Goal: Contribute content: Contribute content

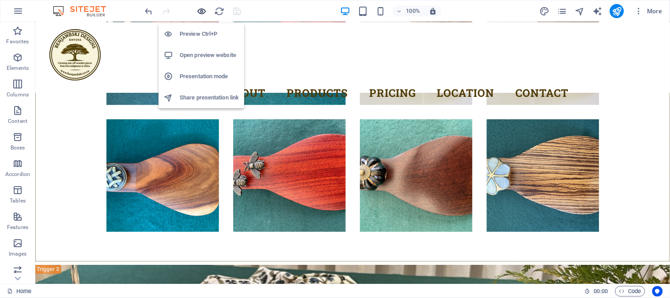
click at [203, 11] on icon "button" at bounding box center [202, 11] width 10 height 10
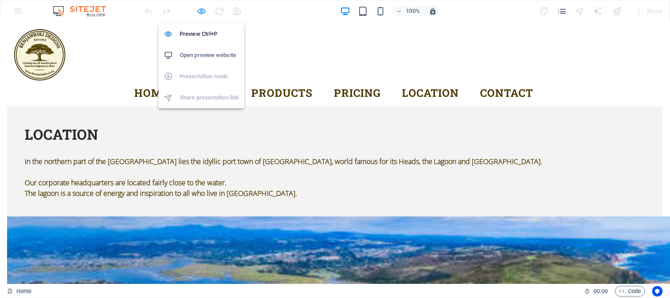
scroll to position [2572, 0]
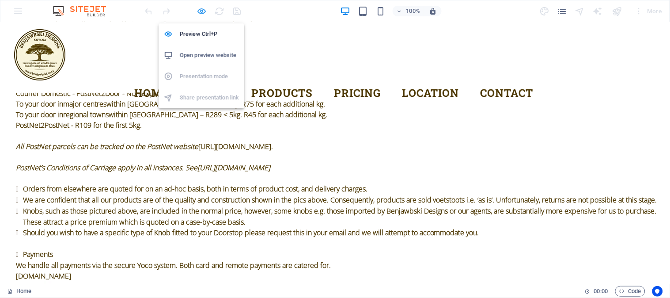
click at [202, 11] on icon "button" at bounding box center [202, 11] width 10 height 10
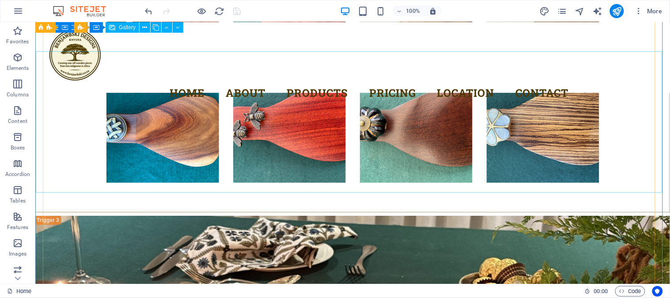
scroll to position [2861, 0]
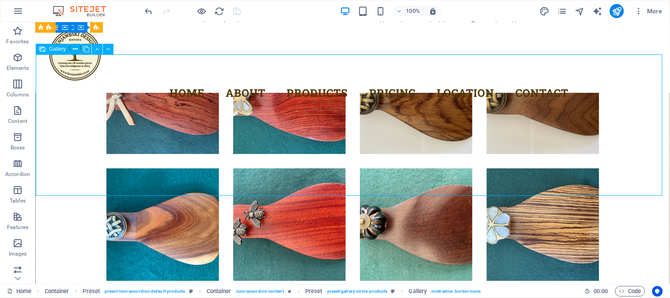
select select "4"
select select "px"
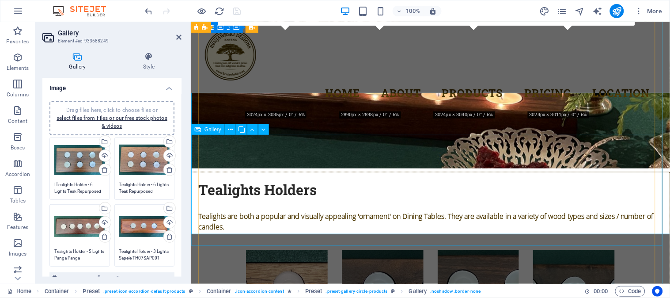
scroll to position [2822, 0]
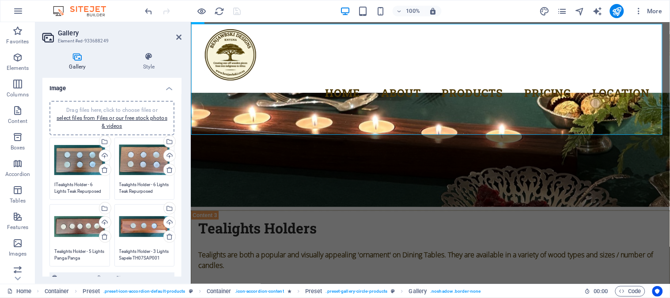
click at [129, 255] on textarea "Tealights Holder - 3 Lights Sapele TH07SAP001 R380" at bounding box center [144, 254] width 51 height 13
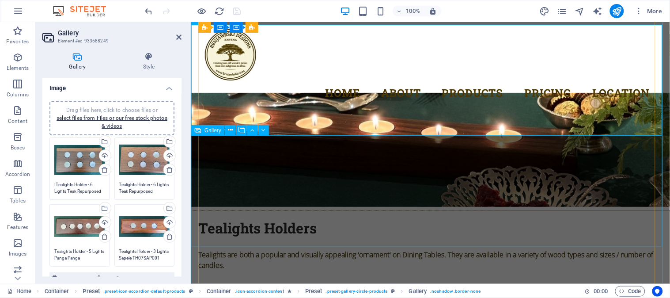
scroll to position [2773, 0]
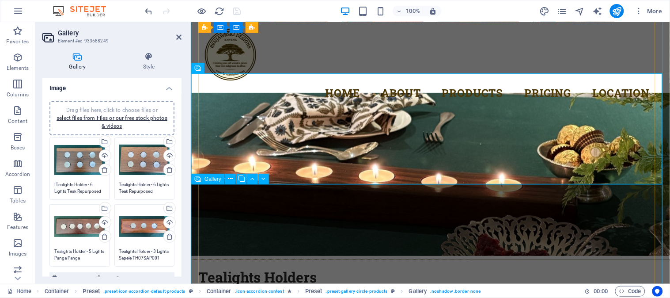
select select "4"
select select "px"
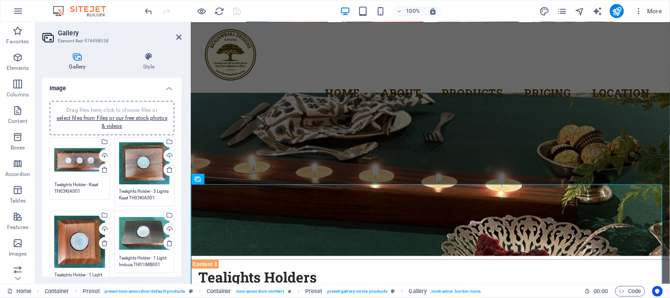
click at [151, 232] on div "Drag files here, click to choose files or select files from Files or our free s…" at bounding box center [144, 233] width 51 height 35
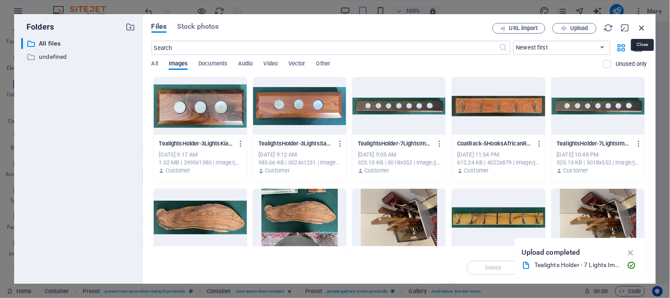
drag, startPoint x: 643, startPoint y: 24, endPoint x: 449, endPoint y: 8, distance: 194.7
click at [643, 24] on icon "button" at bounding box center [643, 28] width 10 height 10
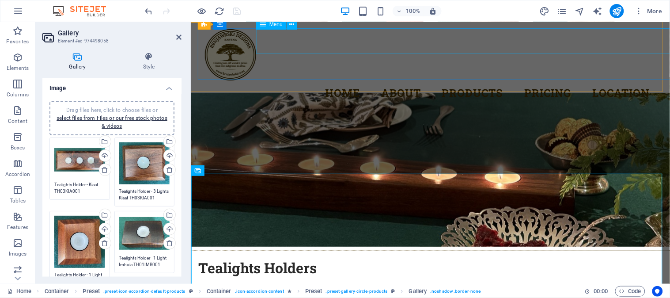
scroll to position [2782, 0]
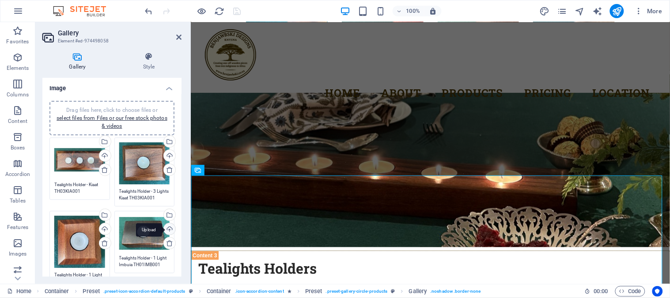
click at [168, 229] on div "Upload" at bounding box center [168, 229] width 13 height 13
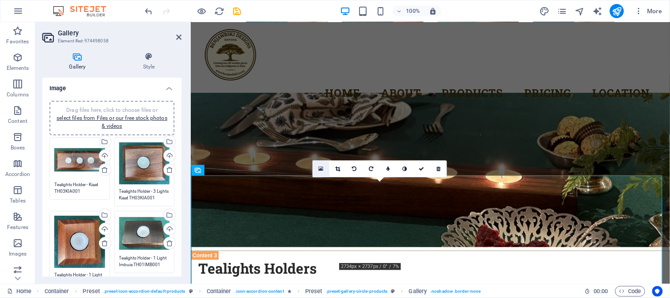
drag, startPoint x: 319, startPoint y: 167, endPoint x: 130, endPoint y: 147, distance: 190.6
click at [319, 167] on icon at bounding box center [321, 169] width 5 height 6
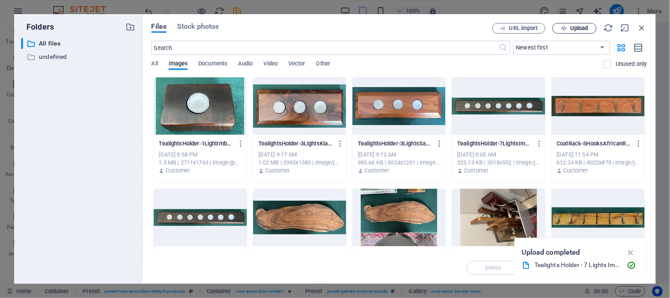
click at [578, 26] on span "Upload" at bounding box center [579, 28] width 18 height 5
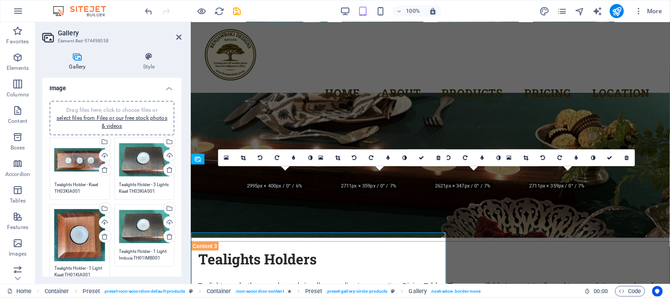
scroll to position [2791, 0]
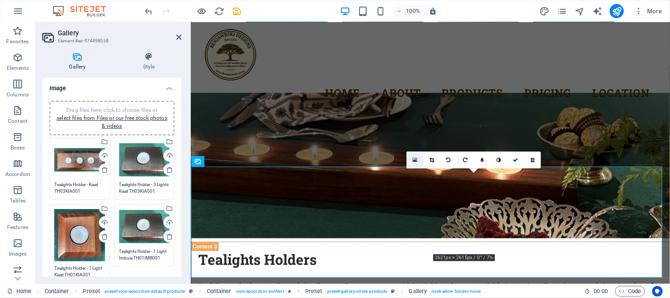
click at [416, 157] on icon at bounding box center [415, 160] width 5 height 6
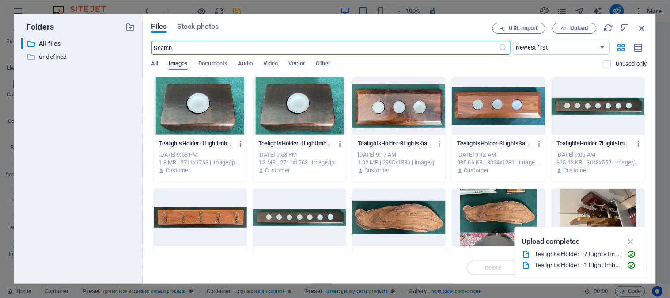
scroll to position [2782, 0]
click at [566, 27] on icon "button" at bounding box center [564, 29] width 6 height 6
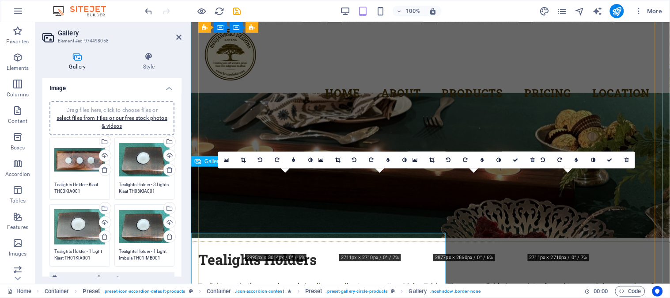
scroll to position [2791, 0]
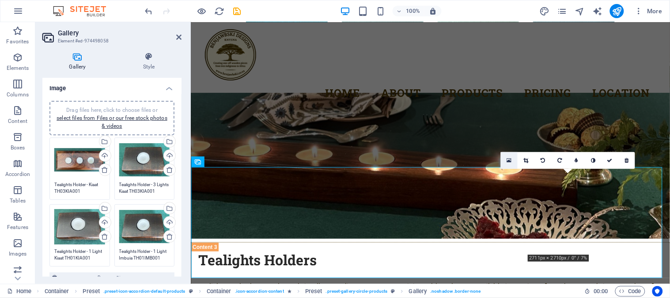
click at [509, 159] on icon at bounding box center [509, 160] width 5 height 6
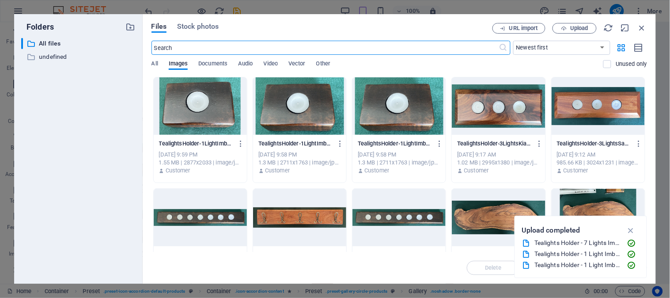
scroll to position [2781, 0]
click at [582, 27] on span "Upload" at bounding box center [579, 28] width 18 height 5
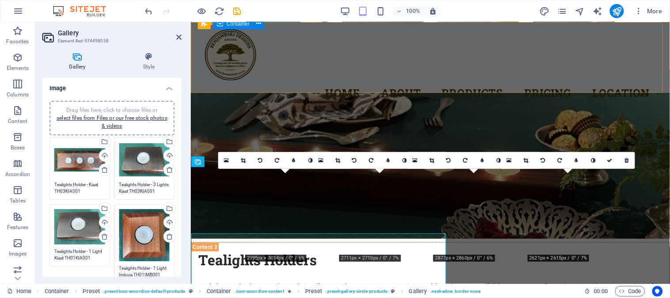
scroll to position [2790, 0]
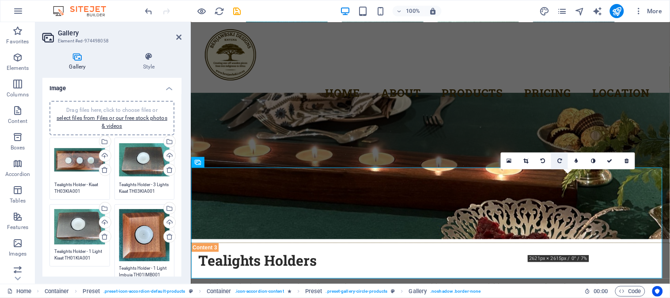
click at [559, 162] on icon at bounding box center [560, 160] width 4 height 5
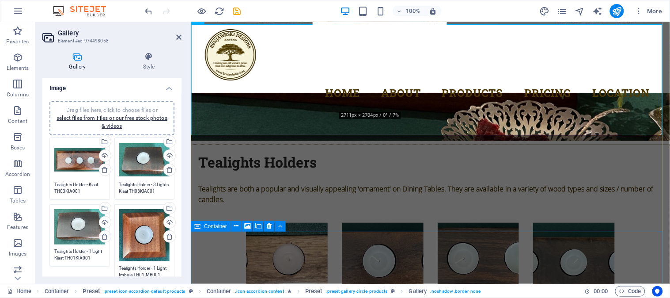
scroll to position [2937, 0]
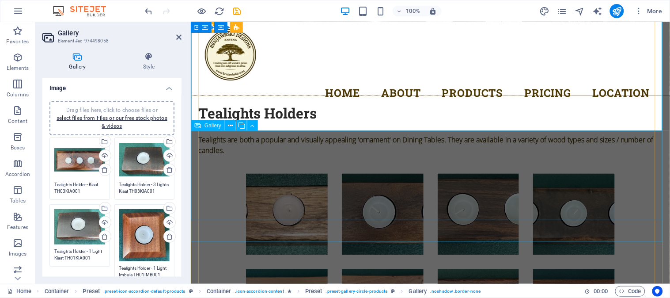
select select "4"
select select "px"
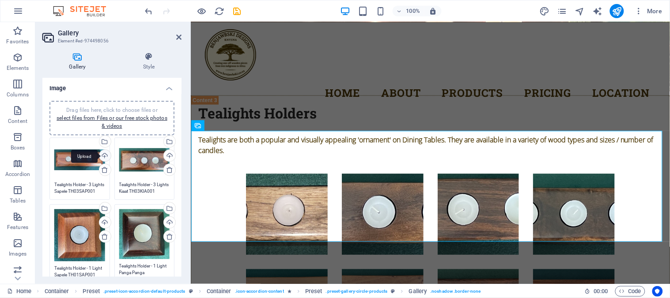
click at [104, 156] on div "Upload" at bounding box center [104, 156] width 13 height 13
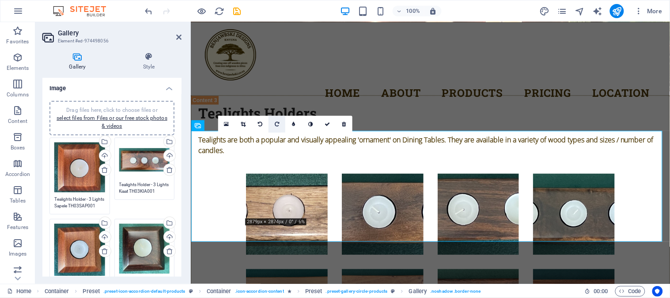
click at [279, 125] on icon at bounding box center [277, 124] width 4 height 5
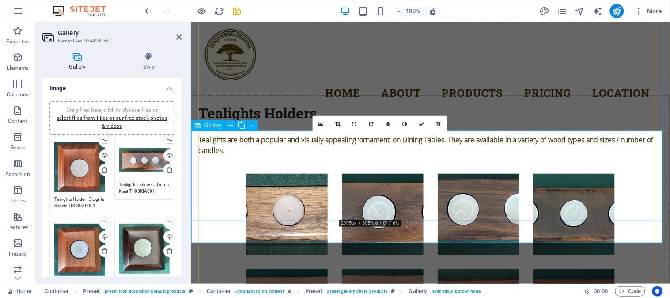
click at [320, 124] on icon at bounding box center [321, 124] width 5 height 6
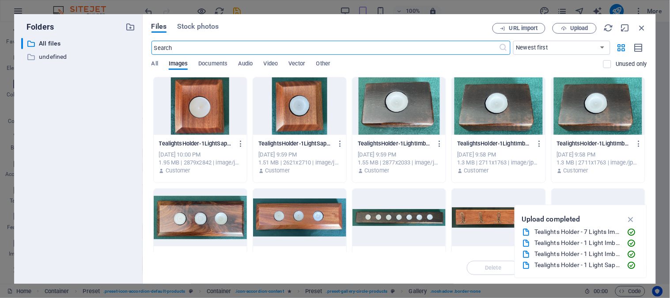
scroll to position [2928, 0]
click at [577, 29] on span "Upload" at bounding box center [579, 28] width 18 height 5
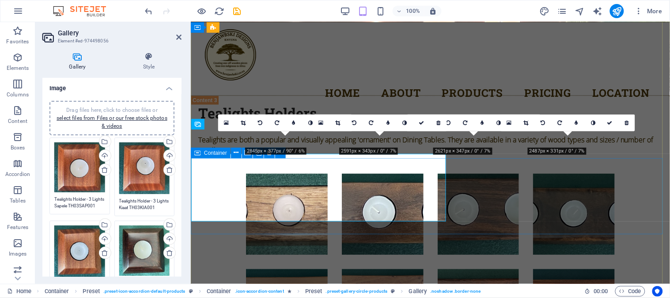
scroll to position [2939, 0]
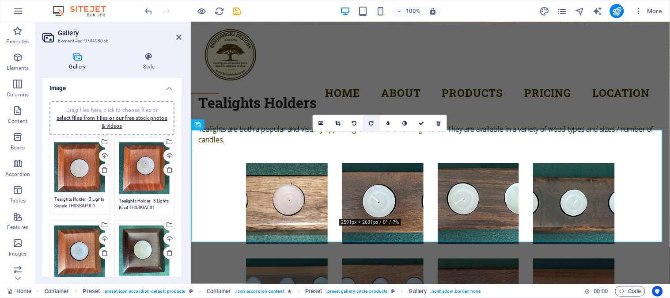
click at [373, 122] on icon at bounding box center [371, 123] width 4 height 5
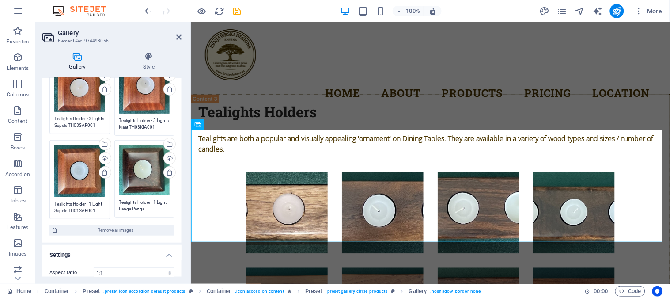
scroll to position [98, 0]
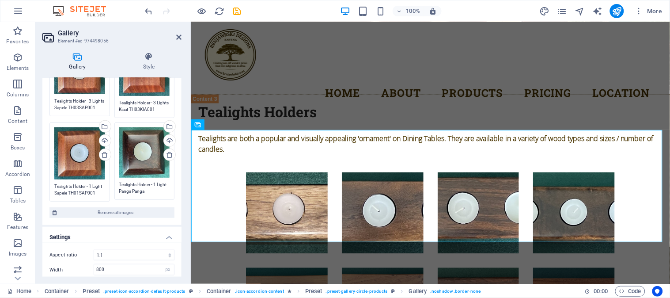
click at [149, 189] on textarea "Tealights Holder - 1 Light Panga Panga TH01PPA001" at bounding box center [144, 187] width 51 height 13
click at [151, 195] on textarea "Tealights Holder - 1 Light Panga Panga TH01PPA001" at bounding box center [144, 194] width 51 height 27
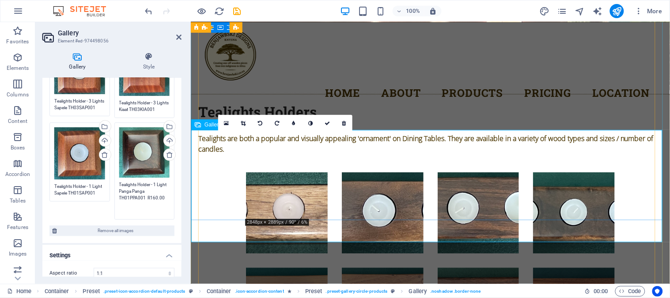
type textarea "Tealights Holder - 1 Light Panga Panga TH01PPA001 R160.00"
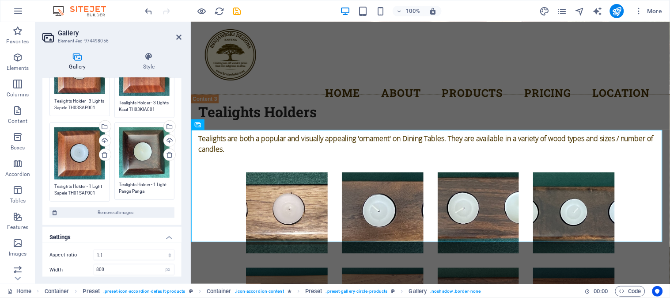
click at [84, 106] on textarea "Tealights Holder - 3 Lights Sapele TH03SAP001" at bounding box center [79, 104] width 51 height 13
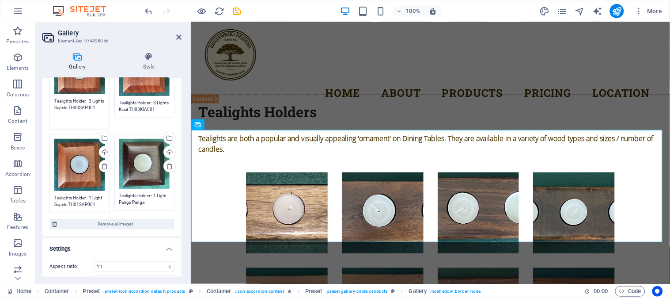
click at [84, 110] on textarea "Tealights Holder - 3 Lights Sapele TH03SAP001" at bounding box center [79, 111] width 51 height 27
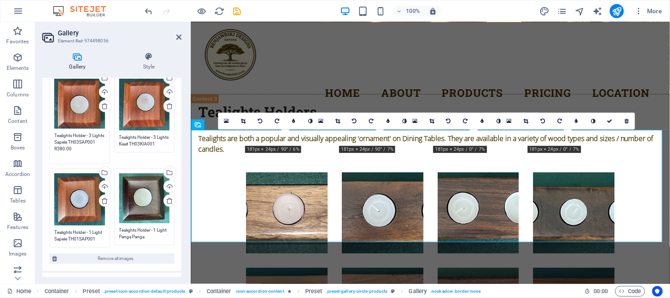
scroll to position [49, 0]
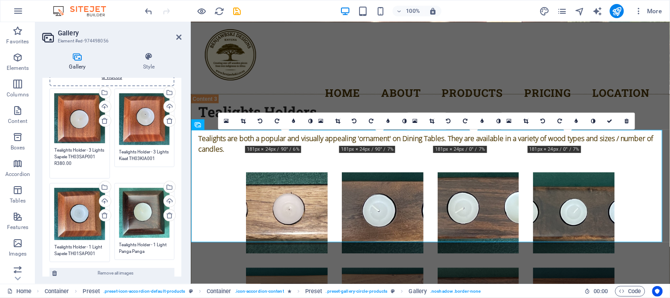
click at [92, 149] on textarea "Tealights Holder - 3 Lights Sapele TH03SAP001 R380.00" at bounding box center [79, 160] width 51 height 27
click at [65, 156] on textarea "Tealights Holder - 1 Lights Sapele TH03SAP001 R380.00" at bounding box center [79, 160] width 51 height 27
click at [80, 156] on textarea "Tealights Holder - 1 Light Sapele TH03SAP001 R380.00" at bounding box center [79, 160] width 51 height 27
type textarea "Tealights Holder - 1 Light Sapele TH01SAP001 R380.00"
click at [144, 156] on textarea "Tealights Holder - 3 Lights Kiaat TH03KIA001" at bounding box center [144, 154] width 51 height 13
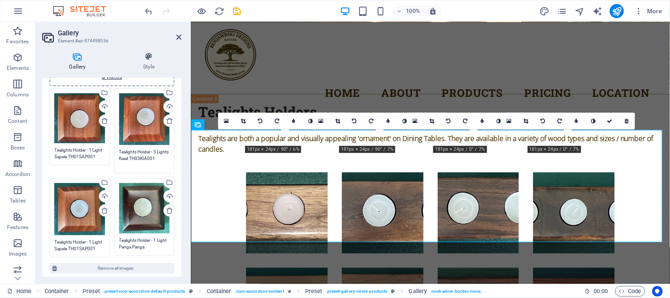
click at [158, 153] on textarea "Tealights Holder - 3 Lights Kiaat TH03KIA001" at bounding box center [144, 158] width 51 height 20
click at [153, 158] on textarea "Tealights Holder - 1 Lights Kiaat TH03KIA001" at bounding box center [144, 158] width 51 height 20
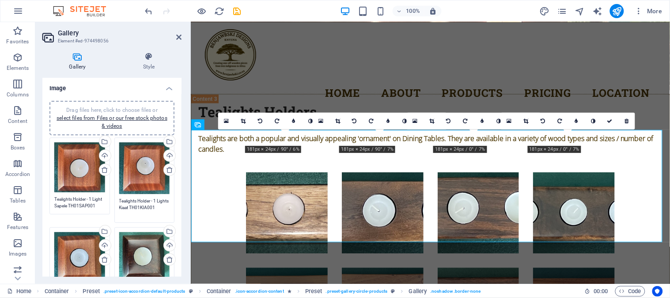
click at [168, 206] on textarea "Tealights Holder - 1 Lights Kiaat TH01KIA001" at bounding box center [144, 208] width 51 height 20
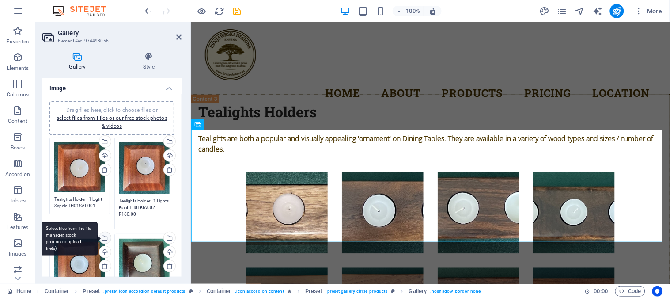
click at [88, 250] on div "Select files from the file manager, stock photos, or upload file(s)" at bounding box center [68, 238] width 57 height 33
type textarea "Tealights Holder - 1 Lights Kiaat TH01KIA002 R160.00"
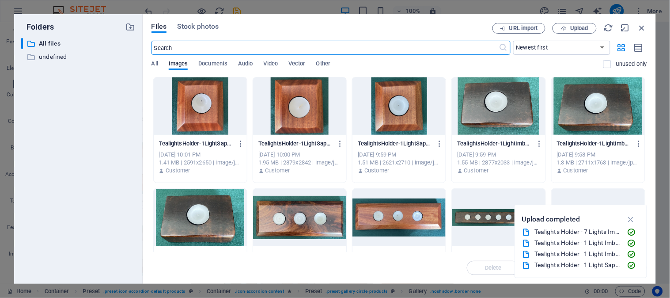
scroll to position [2929, 0]
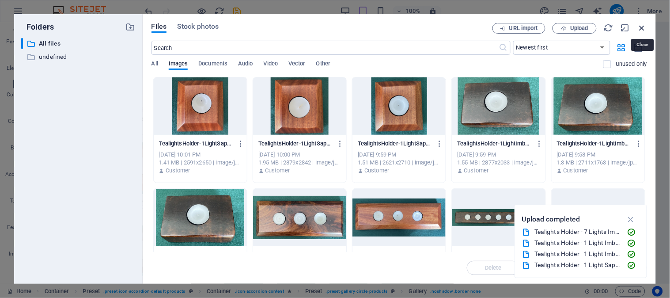
drag, startPoint x: 641, startPoint y: 27, endPoint x: 279, endPoint y: 86, distance: 366.7
click at [641, 27] on icon "button" at bounding box center [643, 28] width 10 height 10
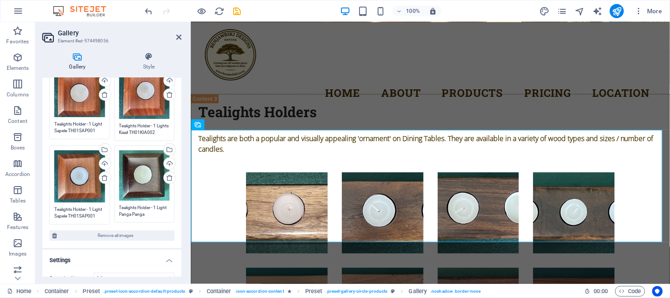
scroll to position [98, 0]
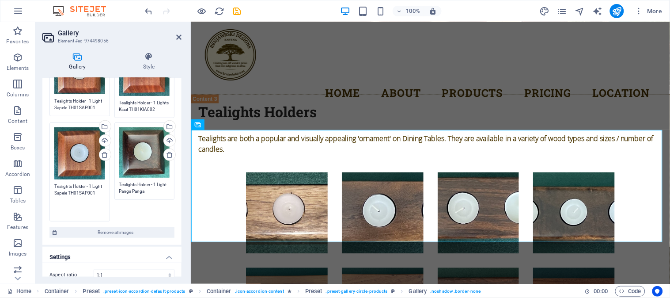
click at [82, 191] on textarea "Tealights Holder - 1 Light Sapele TH01SAP001" at bounding box center [79, 199] width 51 height 33
click at [78, 190] on textarea "Tealights Holder - 1 Light Sapele TH01SAP001" at bounding box center [79, 199] width 51 height 33
click at [95, 190] on textarea "Tealights Holder - 1 Light Sapele TH01SAP001" at bounding box center [79, 199] width 51 height 33
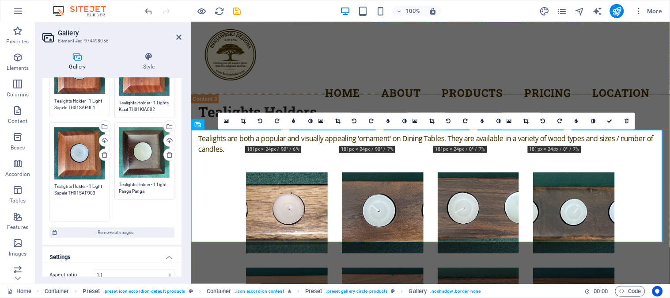
click at [103, 191] on textarea "Tealights Holder - 1 Light Sapele TH01SAP003" at bounding box center [79, 199] width 51 height 33
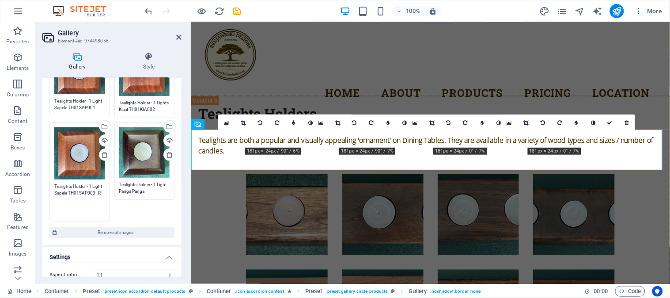
scroll to position [2939, 0]
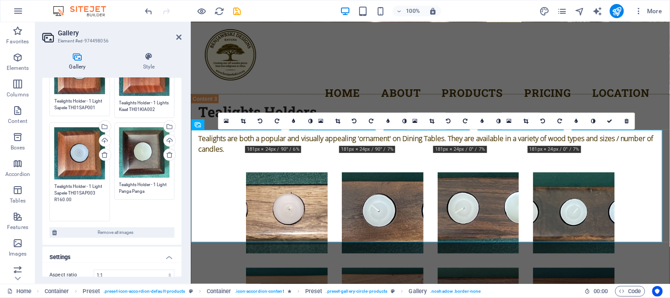
type textarea "Tealights Holder - 1 Light Sapele TH01SAP003 R160.00"
click at [148, 186] on textarea "Tealights Holder - 1 Light Panga Panga TH01PPA001 R160.00" at bounding box center [144, 187] width 51 height 13
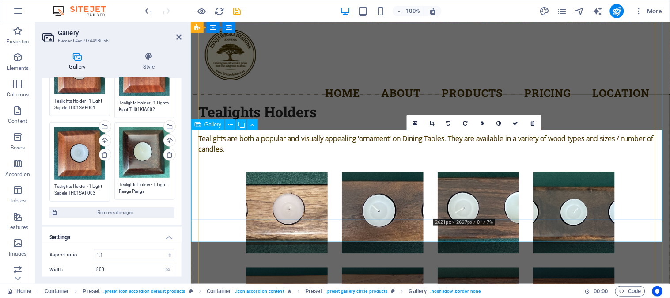
click at [464, 124] on icon at bounding box center [466, 123] width 4 height 5
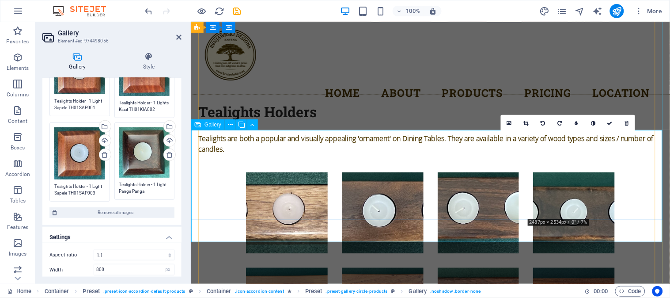
click at [560, 125] on icon at bounding box center [560, 123] width 4 height 5
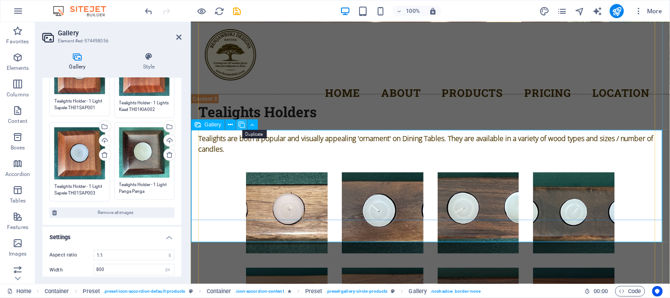
click at [244, 124] on icon at bounding box center [242, 124] width 6 height 9
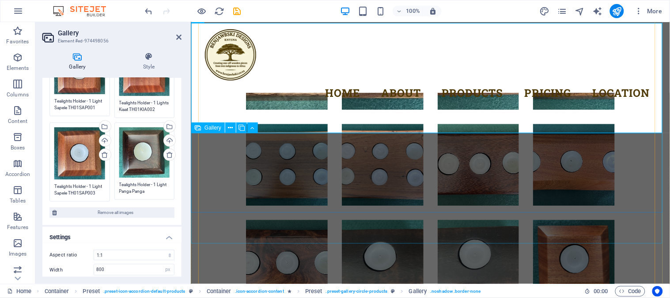
scroll to position [3034, 0]
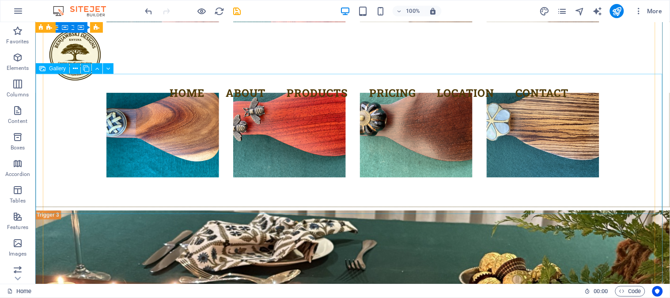
scroll to position [2986, 0]
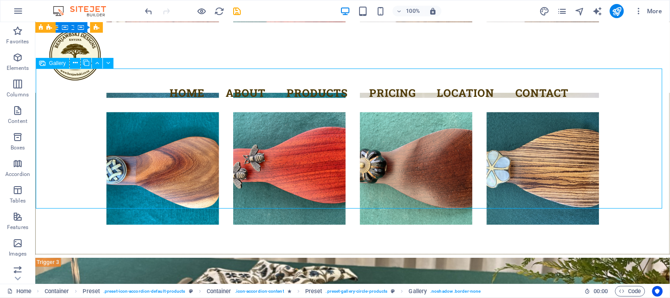
select select "4"
select select "px"
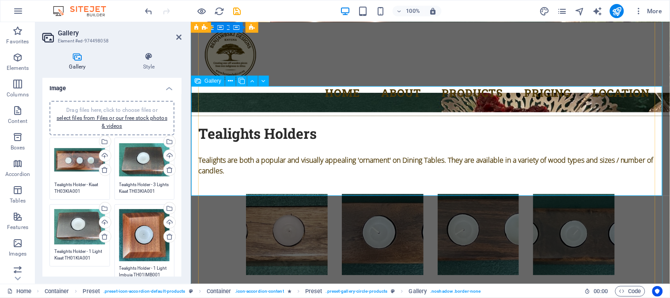
scroll to position [2868, 0]
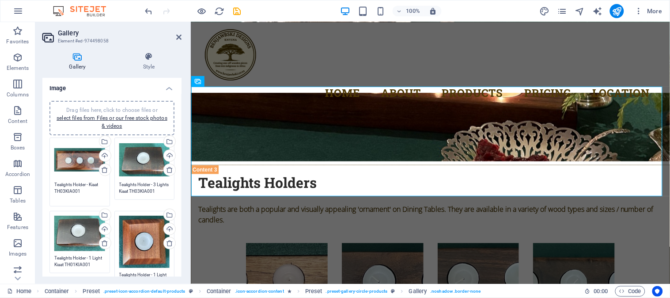
click at [87, 187] on textarea "Tealights Holder - Kiaat TH03KIA001" at bounding box center [79, 191] width 51 height 20
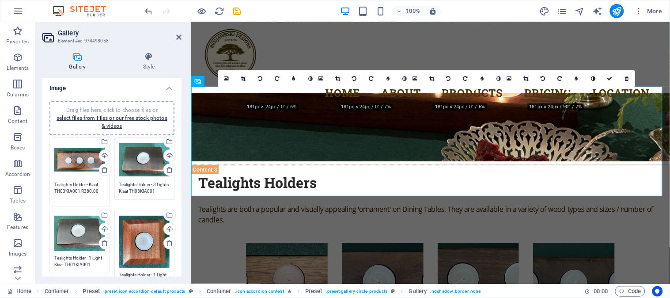
type textarea "Tealights Holder - Kiaat TH03KIA001 R380.00"
click at [156, 183] on textarea "Tealights Holder - 3 Lights Kiaat TH03KIA001" at bounding box center [144, 191] width 51 height 20
type textarea "Tealights Holder - 1 Lights Kiaat TH03KIA001"
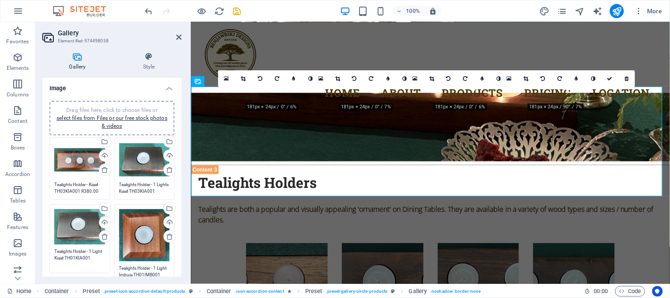
drag, startPoint x: 93, startPoint y: 265, endPoint x: 55, endPoint y: 256, distance: 39.4
click at [55, 256] on textarea "Tealights Holder - 1 Light Kiaat TH01KIA001" at bounding box center [79, 258] width 51 height 20
click at [96, 256] on textarea "Tealights Holder - 1 Light Kiaat TH01KIA001" at bounding box center [79, 258] width 51 height 20
click at [61, 266] on textarea "Tealights Holder - 1 Light Kiaat TH01KIA001 R100.00" at bounding box center [79, 261] width 51 height 27
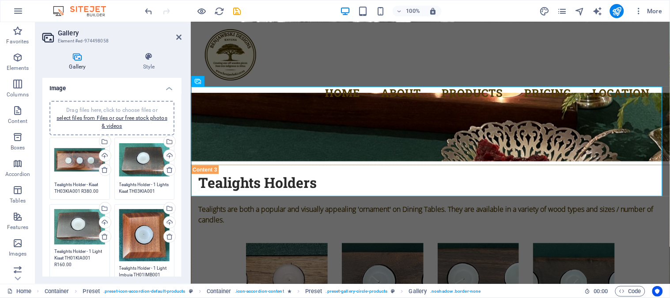
type textarea "Tealights Holder - 1 Light Kiaat TH01KIA001 R160.00"
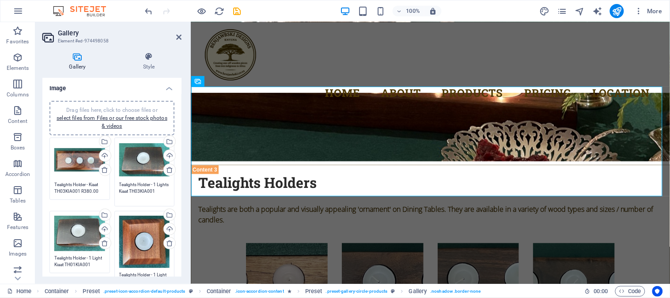
click at [152, 190] on textarea "Tealights Holder - 1 Lights Kiaat TH03KIA001" at bounding box center [144, 191] width 51 height 20
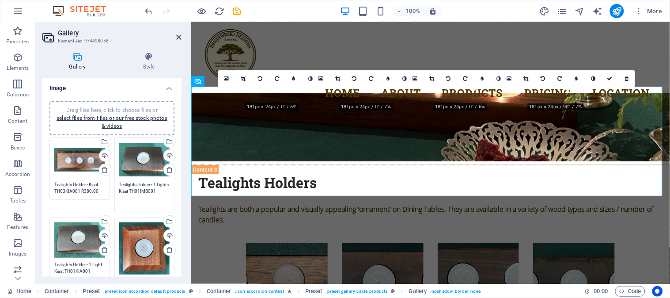
click at [160, 195] on textarea "Tealights Holder - 1 Lights Kiaat TH01IMB001" at bounding box center [144, 194] width 51 height 27
click at [144, 186] on textarea "Tealights Holder - 1 Lights Kiaat TH01IMB001 R160.00" at bounding box center [144, 194] width 51 height 27
click at [148, 168] on div "Drag files here, click to choose files or select files from Files or our free s…" at bounding box center [144, 159] width 51 height 35
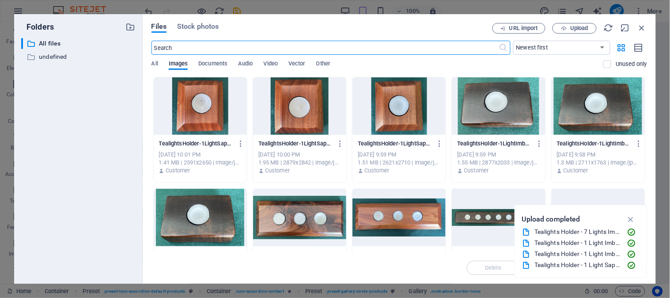
scroll to position [2858, 0]
click at [538, 143] on icon "button" at bounding box center [540, 144] width 8 height 8
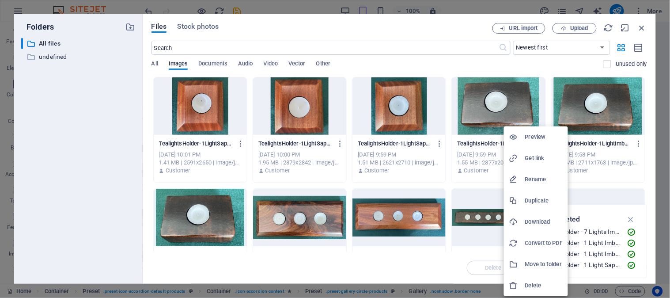
click at [492, 139] on div at bounding box center [335, 149] width 670 height 298
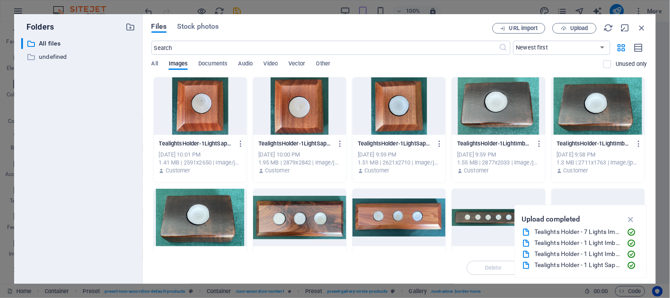
click at [495, 144] on p "TealightsHolder-1LightImbuiaTH01IMB002-bxDfC631vGADyJJNdcD5bA.jpg" at bounding box center [494, 144] width 75 height 8
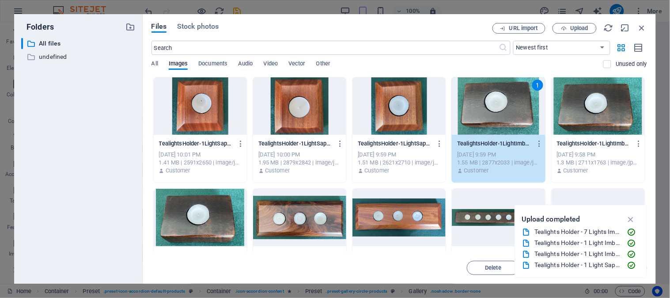
click at [495, 144] on p "TealightsHolder-1LightImbuiaTH01IMB002-bxDfC631vGADyJJNdcD5bA.jpg" at bounding box center [494, 144] width 75 height 8
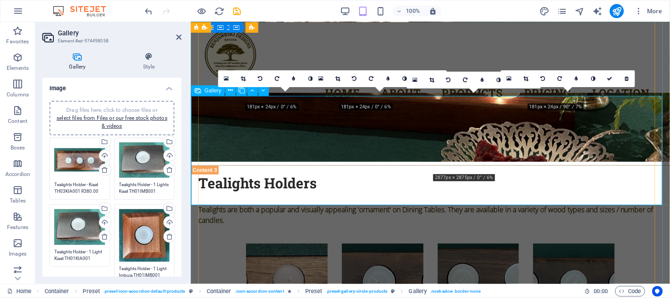
scroll to position [2868, 0]
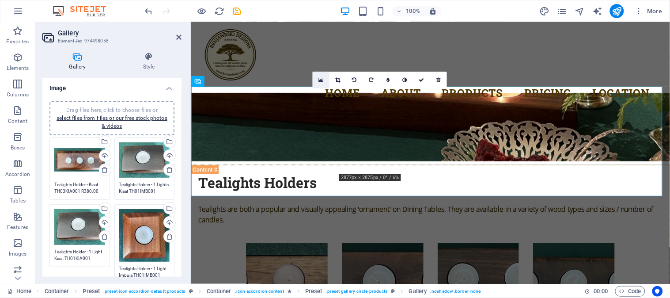
click at [320, 80] on icon at bounding box center [321, 80] width 5 height 6
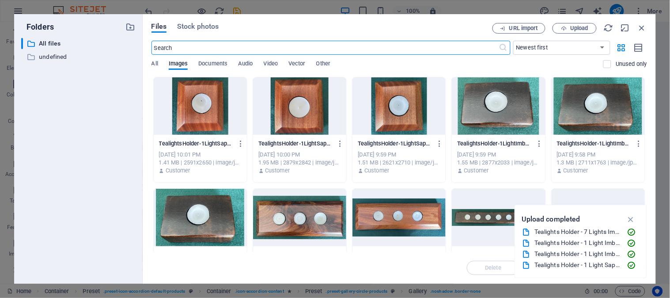
scroll to position [2858, 0]
click at [586, 27] on span "Upload" at bounding box center [579, 28] width 18 height 5
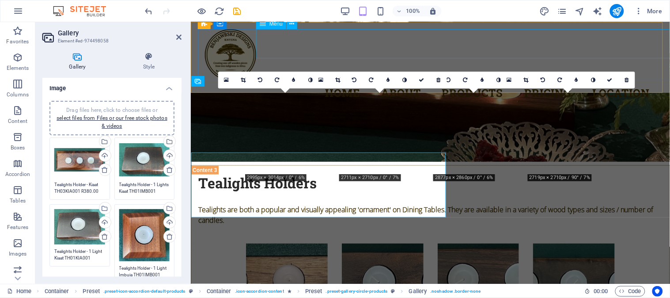
scroll to position [2868, 0]
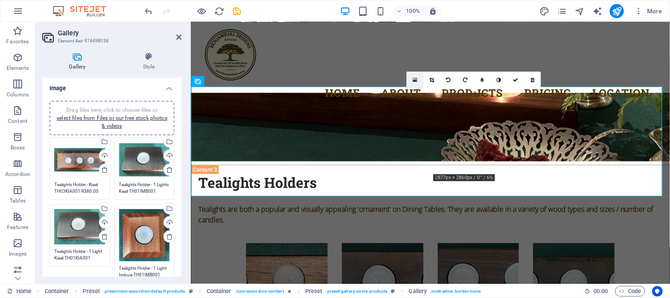
click at [414, 79] on icon at bounding box center [415, 80] width 5 height 6
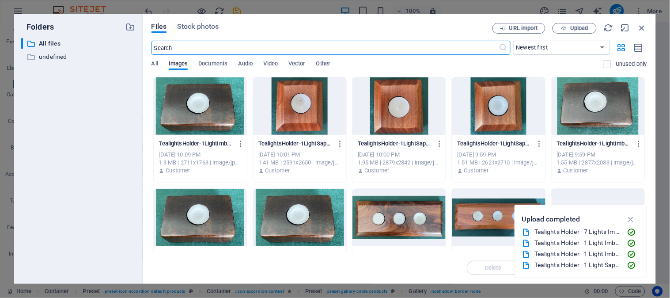
scroll to position [2858, 0]
click at [585, 26] on span "Upload" at bounding box center [579, 28] width 18 height 5
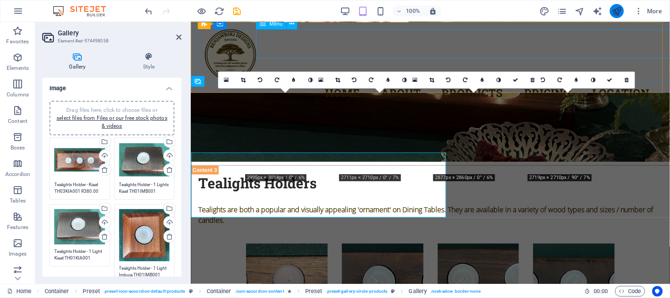
scroll to position [2868, 0]
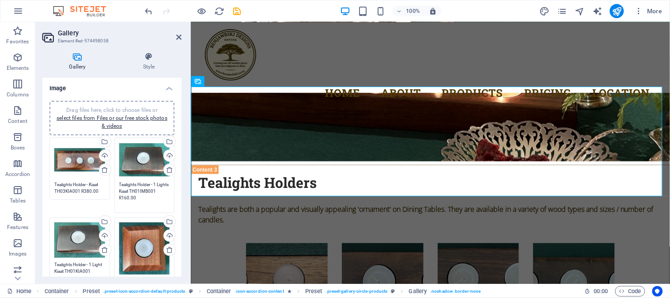
drag, startPoint x: 131, startPoint y: 189, endPoint x: 142, endPoint y: 190, distance: 10.6
click at [142, 190] on textarea "Tealights Holder - 1 Lights Kiaat TH01IMB001 R160.00" at bounding box center [144, 194] width 51 height 27
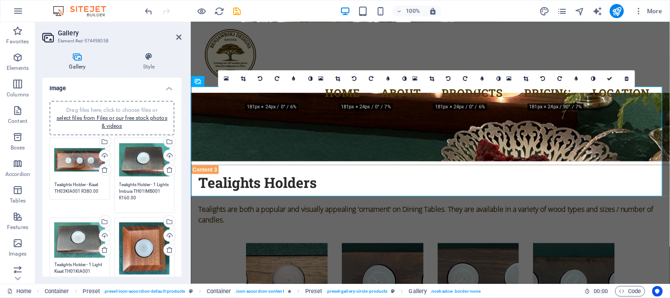
type textarea "Tealights Holder - 1 Lights Imbuia TH01IMB001 R160.00"
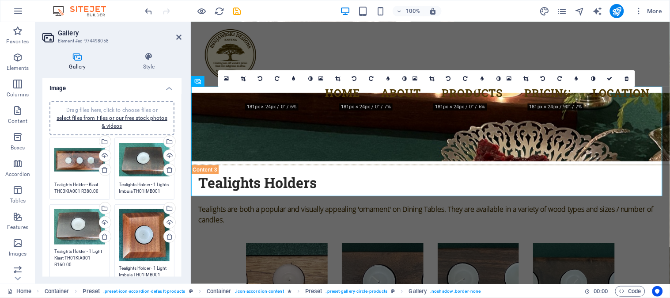
click at [71, 271] on textarea "Tealights Holder - 1 Light Kiaat TH01KIA001 R160.00" at bounding box center [79, 261] width 51 height 27
click at [57, 256] on textarea "Tealights Holder - 1 Light Kiaat TH01KIA001 R160.00" at bounding box center [79, 261] width 51 height 27
click at [72, 267] on textarea "Tealights Holder - 1 Light ImbuiaTH01KIA001 R160.00" at bounding box center [79, 264] width 51 height 33
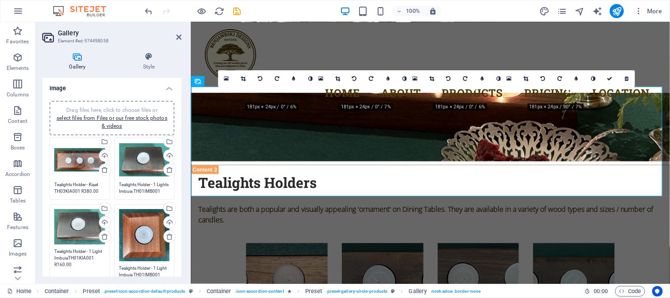
click at [67, 259] on textarea "Tealights Holder - 1 Light ImbuiaTH01KIA001 R160.00" at bounding box center [79, 264] width 51 height 33
click at [70, 261] on textarea "Tealights Holder - 1 Light ImbuiaTH01KIA001 R160.00" at bounding box center [79, 254] width 51 height 13
click at [72, 263] on textarea "Tealights Holder - 1 Light ImbuiaTH01KIA001 R160.00" at bounding box center [79, 264] width 51 height 33
drag, startPoint x: 78, startPoint y: 257, endPoint x: 85, endPoint y: 258, distance: 7.6
click at [85, 258] on textarea "Tealights Holder - 1 Light ImbuiaTH01KIA001 R160.00" at bounding box center [79, 264] width 51 height 33
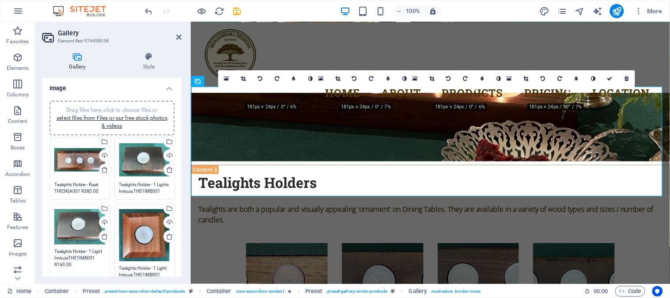
click at [146, 247] on div "Drag files here, click to choose files or select files from Files or our free s…" at bounding box center [144, 235] width 51 height 52
type textarea "Tealights Holder - 1 Light ImbuiaTH01IMB001 R160.00"
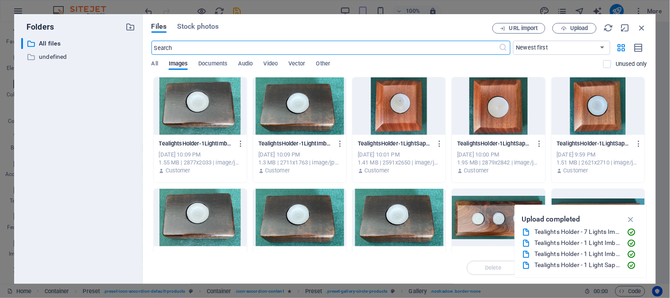
scroll to position [2858, 0]
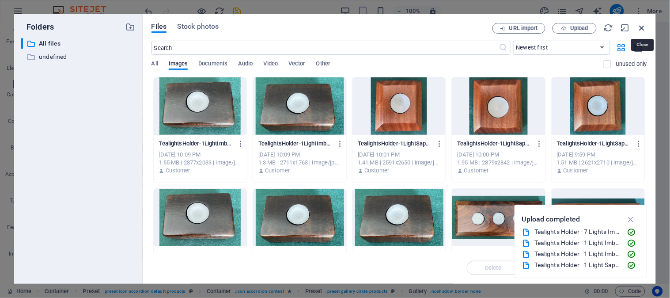
drag, startPoint x: 646, startPoint y: 28, endPoint x: 453, endPoint y: 15, distance: 193.1
click at [646, 28] on icon "button" at bounding box center [643, 28] width 10 height 10
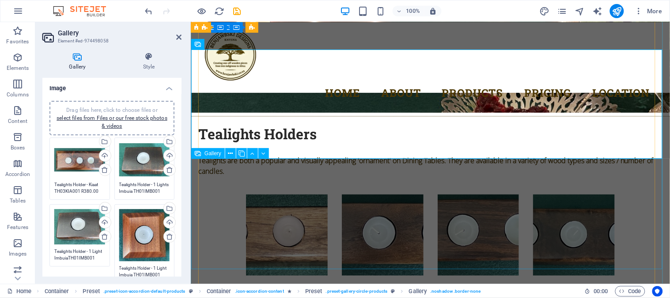
scroll to position [2917, 0]
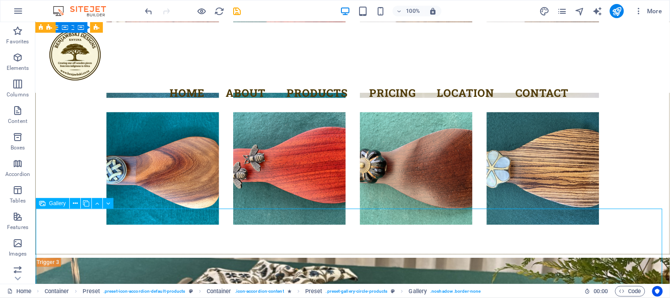
scroll to position [2986, 0]
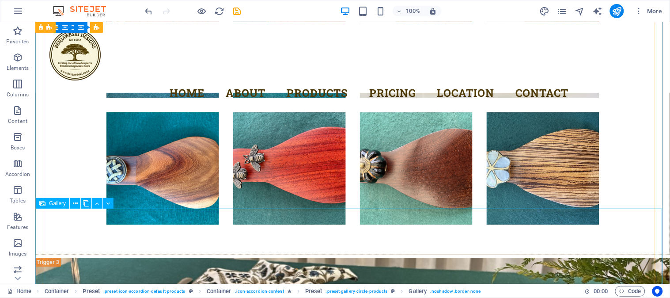
select select "4"
select select "px"
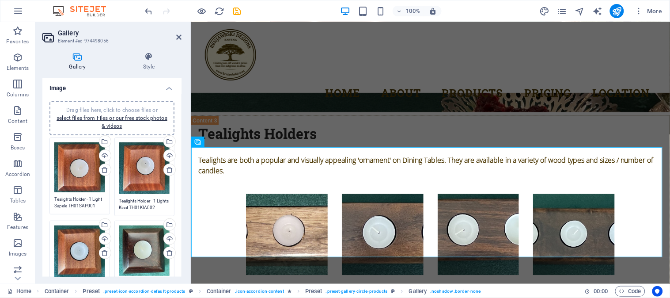
click at [86, 205] on textarea "Tealights Holder - 1 Light Sapele TH01SAP001 R380.00" at bounding box center [79, 202] width 51 height 13
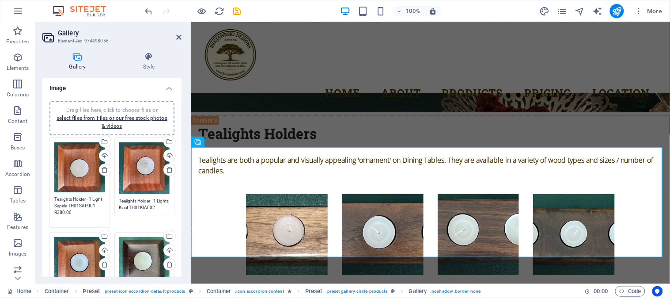
click at [95, 204] on textarea "Tealights Holder - 1 Light Sapele TH01SAP001 R380.00" at bounding box center [79, 209] width 51 height 27
drag, startPoint x: 71, startPoint y: 211, endPoint x: 57, endPoint y: 211, distance: 14.1
click at [57, 211] on textarea "Tealights Holder - 1 Light Sapele TH01SAP002 R380.00" at bounding box center [79, 209] width 51 height 27
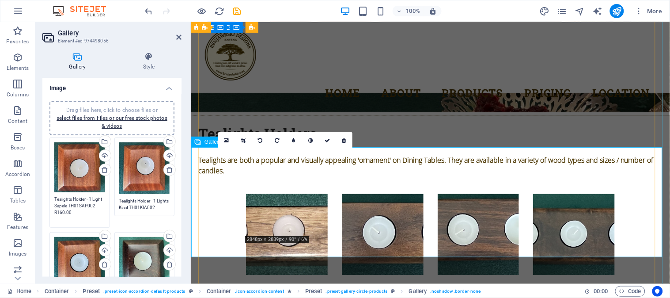
type textarea "Tealights Holder - 1 Light Sapele TH01SAP002 R160.00"
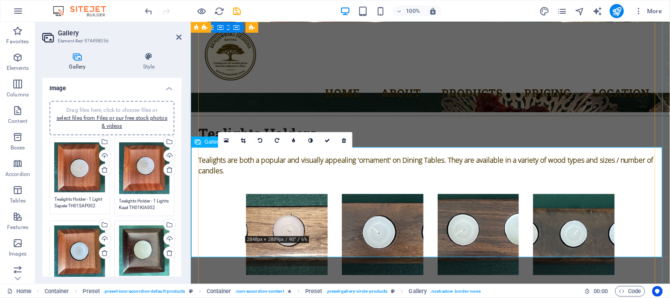
click at [227, 139] on icon at bounding box center [226, 140] width 5 height 6
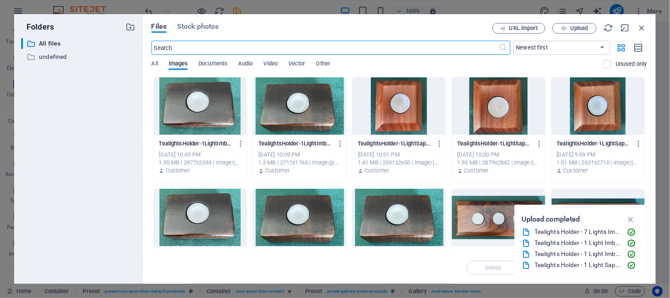
scroll to position [2908, 0]
click at [589, 26] on span "Upload" at bounding box center [579, 28] width 18 height 5
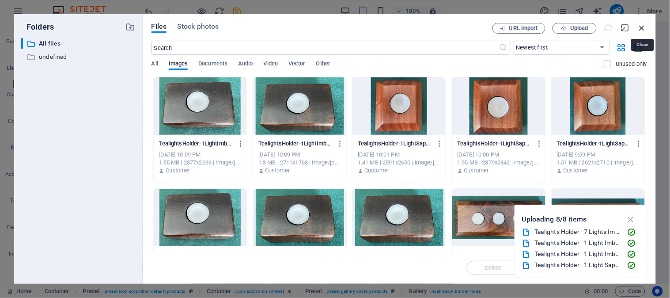
click at [642, 27] on icon "button" at bounding box center [643, 28] width 10 height 10
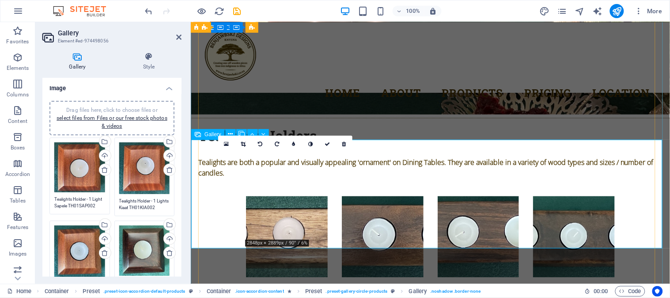
scroll to position [2919, 0]
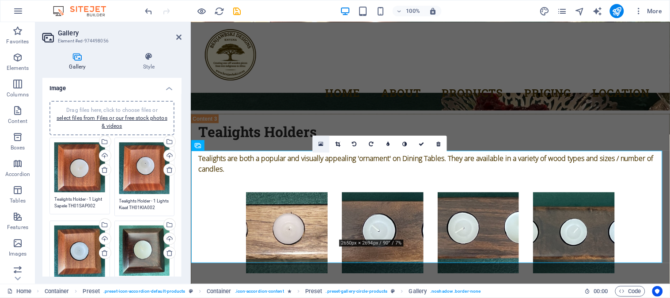
click at [320, 143] on icon at bounding box center [321, 144] width 5 height 6
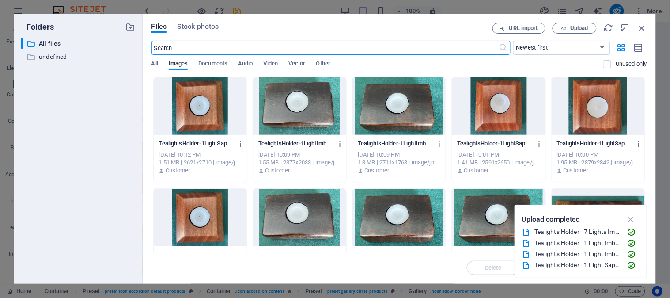
scroll to position [2909, 0]
click at [587, 26] on span "Upload" at bounding box center [579, 28] width 18 height 5
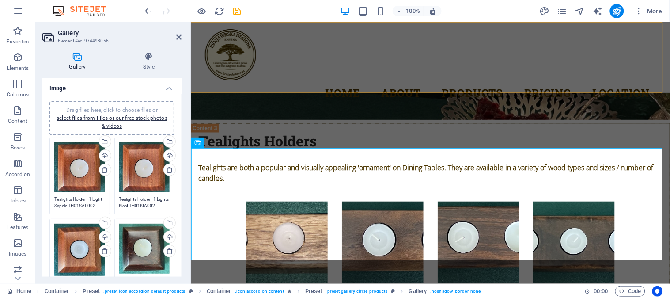
scroll to position [2921, 0]
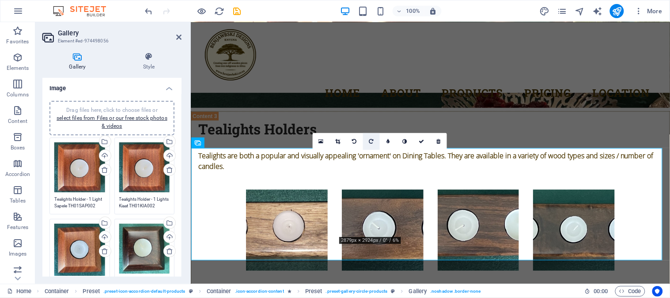
click at [371, 141] on icon at bounding box center [371, 141] width 4 height 5
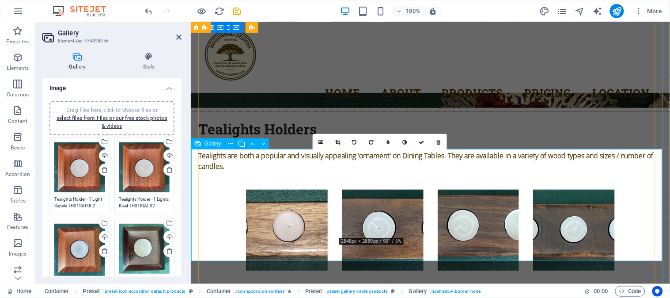
scroll to position [2872, 0]
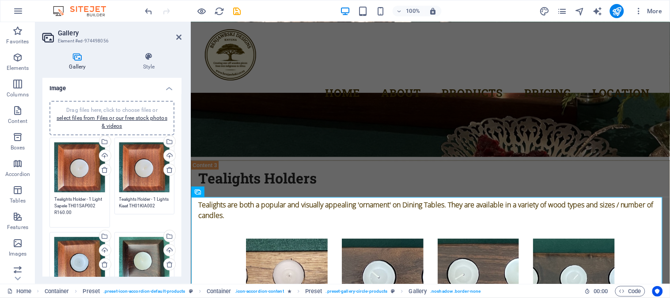
click at [84, 203] on textarea "Tealights Holder - 1 Light Sapele TH01SAP002 R160.00" at bounding box center [79, 209] width 51 height 27
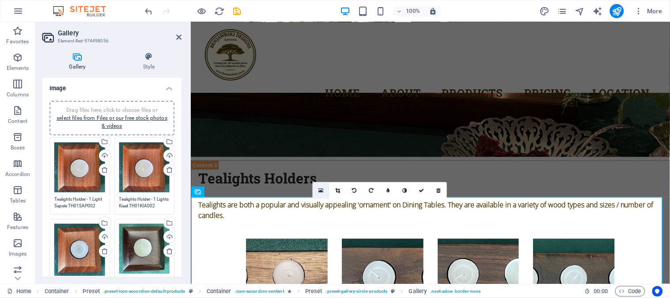
click at [321, 191] on icon at bounding box center [321, 190] width 5 height 6
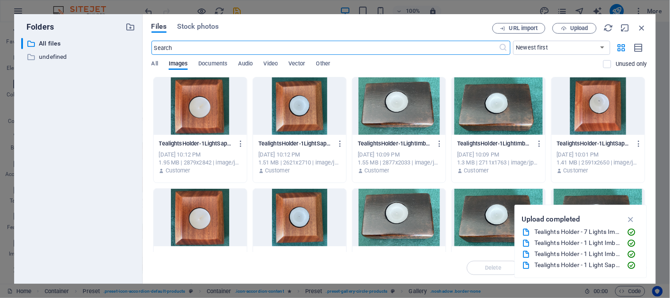
scroll to position [2863, 0]
click at [582, 27] on span "Upload" at bounding box center [579, 28] width 18 height 5
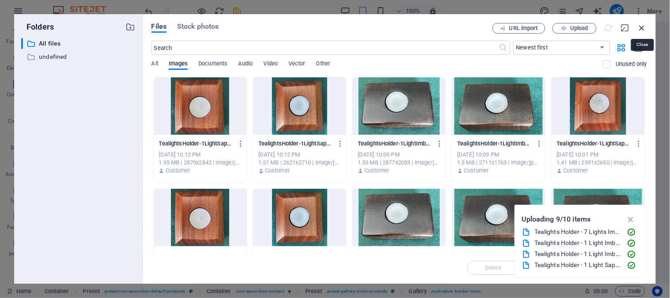
click at [453, 29] on nav "Home About Products Pricing Location Contact" at bounding box center [409, 153] width 90 height 262
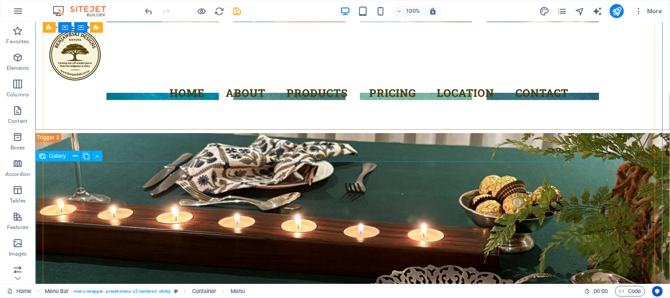
scroll to position [3042, 0]
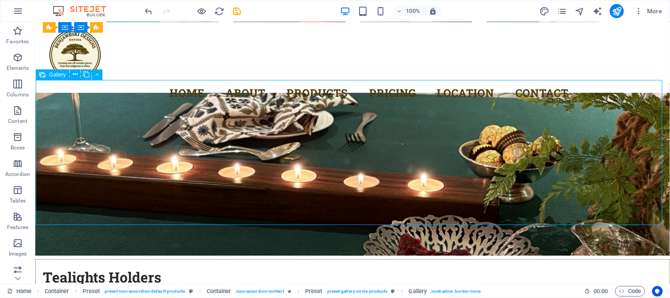
scroll to position [3141, 0]
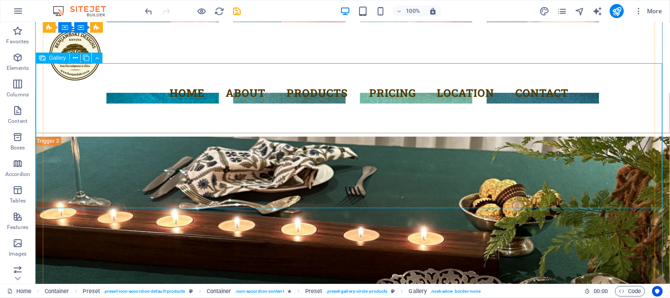
select select "4"
select select "px"
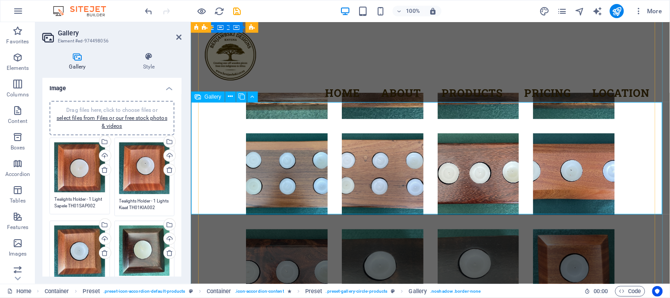
scroll to position [3087, 0]
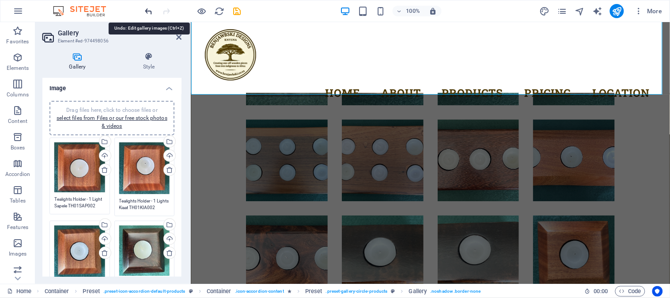
click at [144, 10] on icon "undo" at bounding box center [149, 11] width 10 height 10
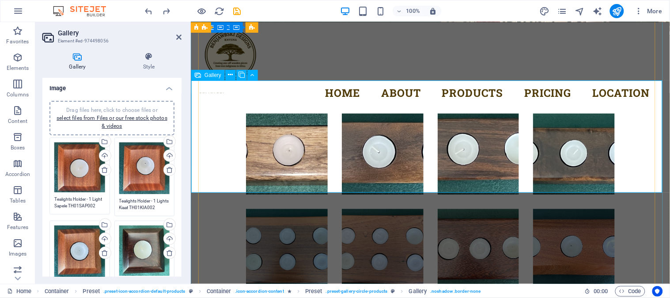
scroll to position [2989, 0]
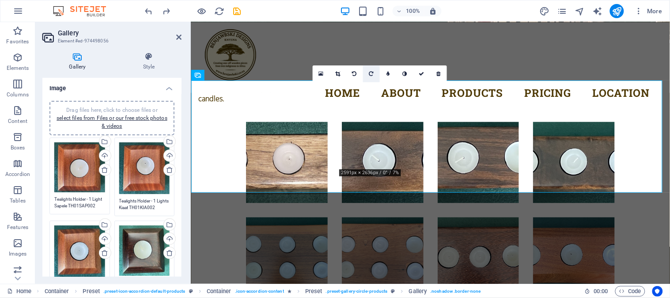
click at [373, 72] on icon at bounding box center [371, 73] width 4 height 5
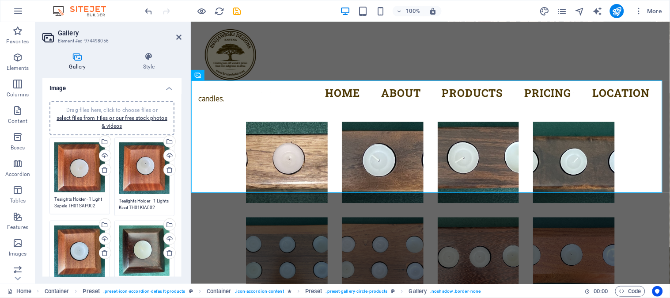
click at [135, 206] on textarea "Tealights Holder - 1 Lights Kiaat TH01KIA002 R160.00" at bounding box center [144, 204] width 51 height 13
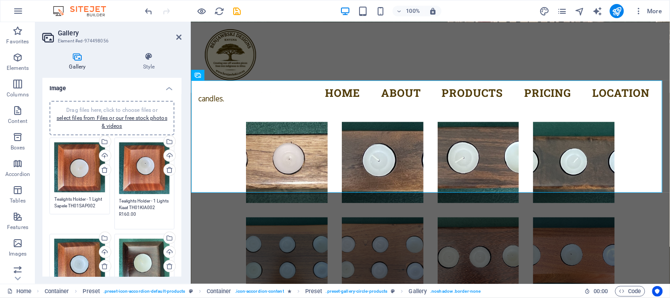
click at [137, 206] on textarea "Tealights Holder - 1 Lights Kiaat TH01KIA002 R160.00" at bounding box center [144, 211] width 51 height 27
click at [135, 206] on textarea "Tealights Holder - 1 Lights Kiaat TH01KIA002 R160.00" at bounding box center [144, 211] width 51 height 27
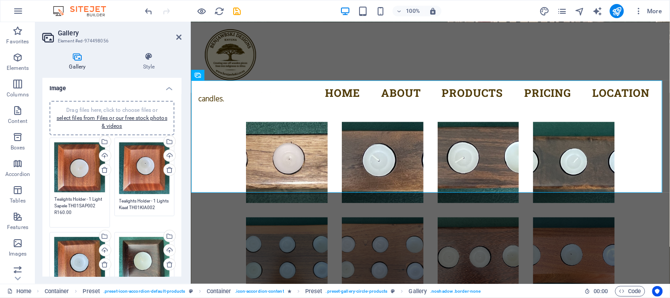
click at [62, 206] on textarea "Tealights Holder - 1 Light Sapele TH01SAP002 R160.00" at bounding box center [79, 209] width 51 height 27
click at [134, 204] on textarea "Tealights Holder - 1 Lights Kiaat TH01KIA002 R160.00" at bounding box center [144, 204] width 51 height 13
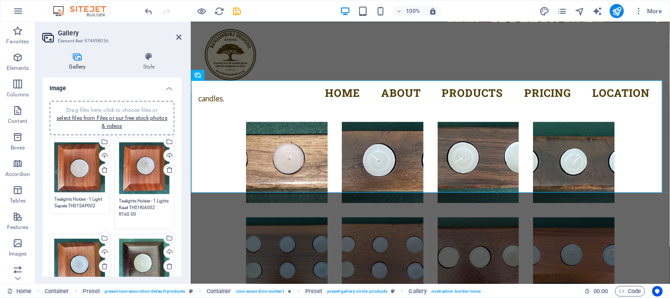
click at [134, 205] on textarea "Tealights Holder - 1 Lights Kiaat TH01KIA002 R160.00" at bounding box center [144, 211] width 51 height 27
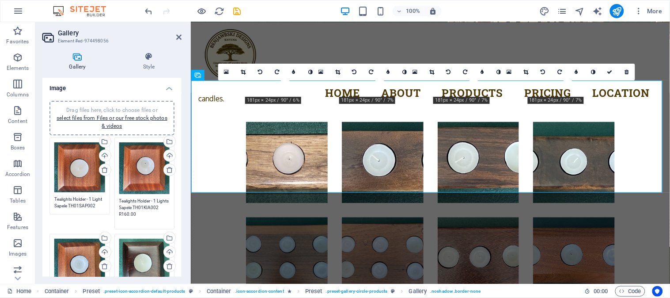
click at [134, 214] on textarea "Tealights Holder - 1 Lights Sapele TH01KIA002 R160.00" at bounding box center [144, 211] width 51 height 27
click at [87, 203] on textarea "Tealights Holder - 1 Light Sapele TH01SAP002 R160.00" at bounding box center [79, 202] width 51 height 13
click at [131, 204] on textarea "Tealights Holder - 1 Lights Sapele TH01KIA002 R160.00" at bounding box center [144, 211] width 51 height 27
click at [134, 211] on textarea "Tealights Holder - 1 Lights Sapele TH01KIA002 R160.00" at bounding box center [144, 211] width 51 height 27
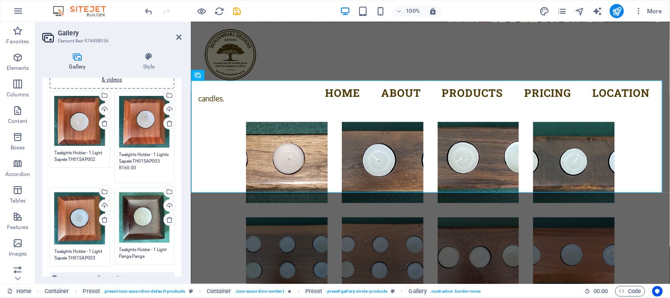
scroll to position [98, 0]
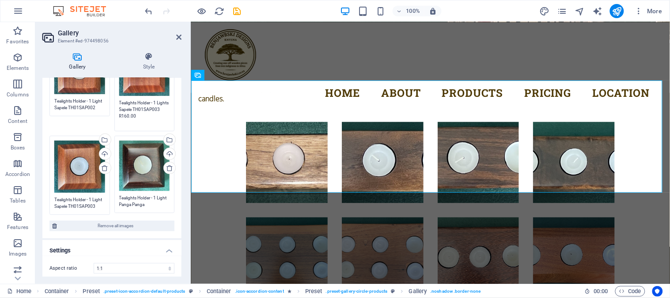
click at [91, 187] on div "Drag files here, click to choose files or select files from Files or our free s…" at bounding box center [79, 167] width 51 height 52
type textarea "Tealights Holder - 1 Lights Sapele TH01SAP003 R160.00"
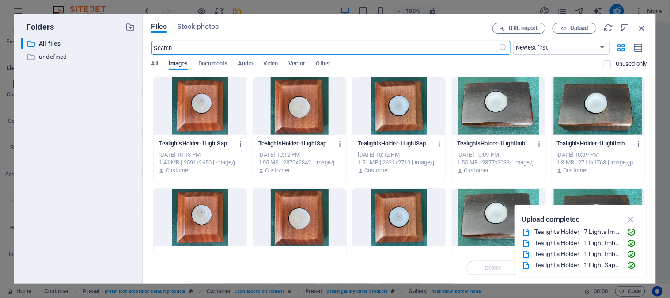
scroll to position [2980, 0]
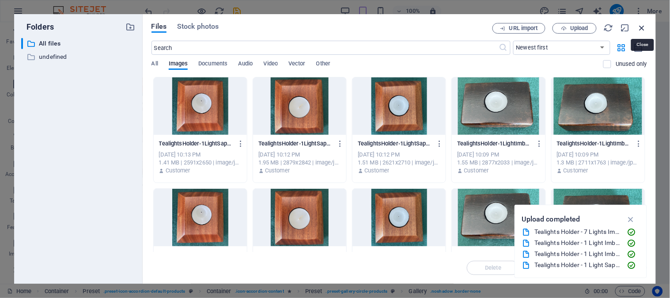
click at [642, 27] on icon "button" at bounding box center [643, 28] width 10 height 10
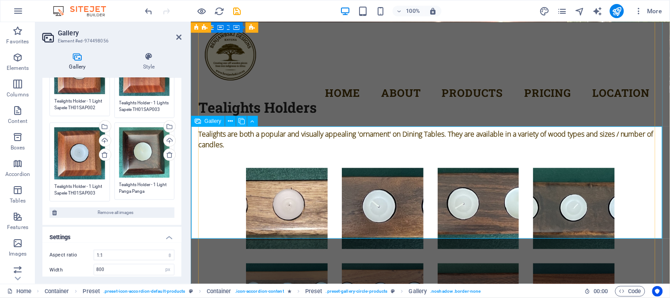
scroll to position [2894, 0]
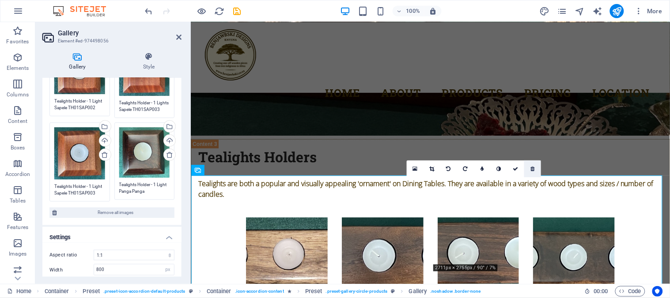
click at [533, 170] on icon at bounding box center [533, 168] width 4 height 5
type textarea "Tealights Holder - 1 Light Panga Panga TH01PPA001 R160.00"
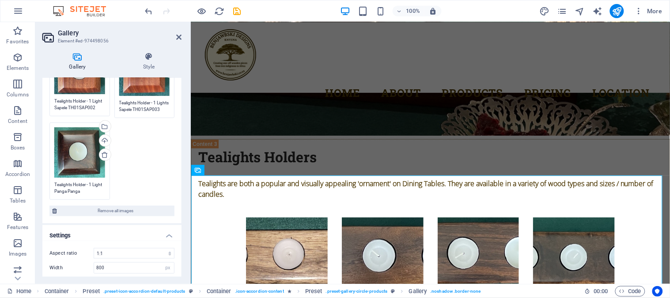
click at [158, 151] on div "Drag files here, click to choose files or select files from Files or our free s…" at bounding box center [111, 119] width 129 height 165
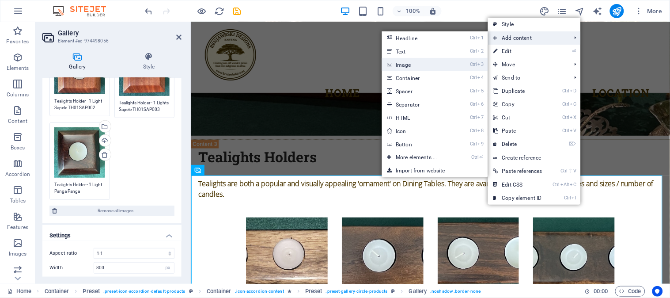
drag, startPoint x: 411, startPoint y: 64, endPoint x: 249, endPoint y: 106, distance: 167.6
click at [411, 64] on link "Ctrl 3 Image" at bounding box center [418, 64] width 73 height 13
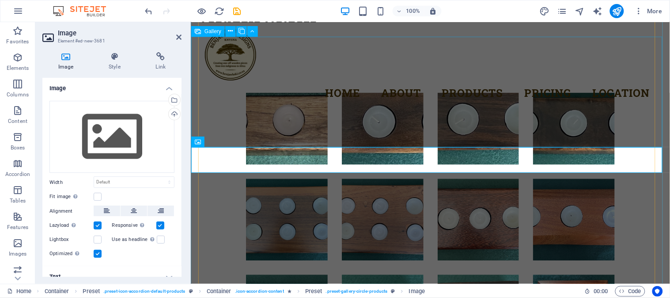
scroll to position [3028, 0]
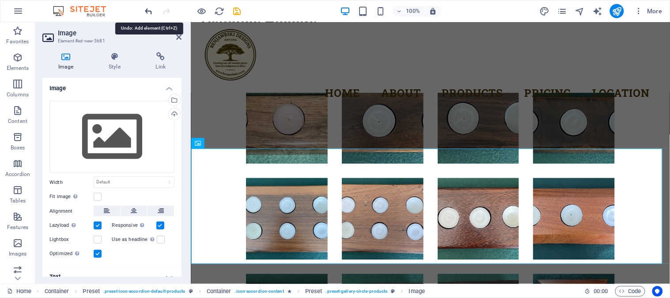
click at [149, 11] on icon "undo" at bounding box center [149, 11] width 10 height 10
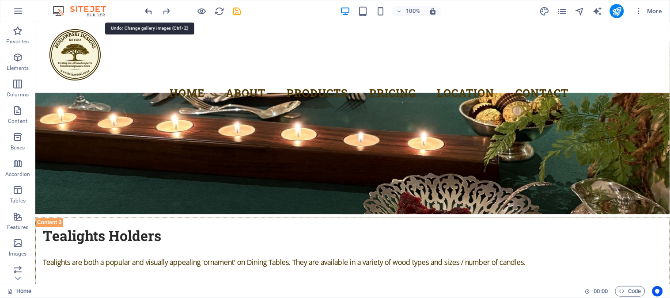
click at [149, 12] on icon "undo" at bounding box center [149, 11] width 10 height 10
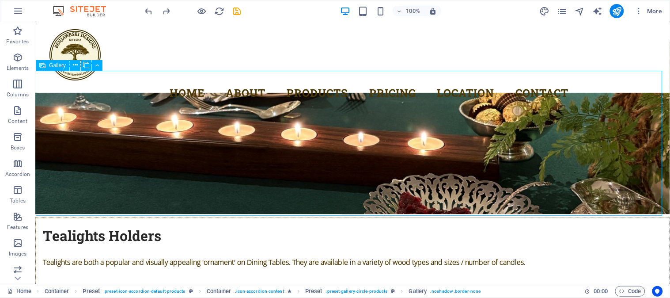
select select "4"
select select "px"
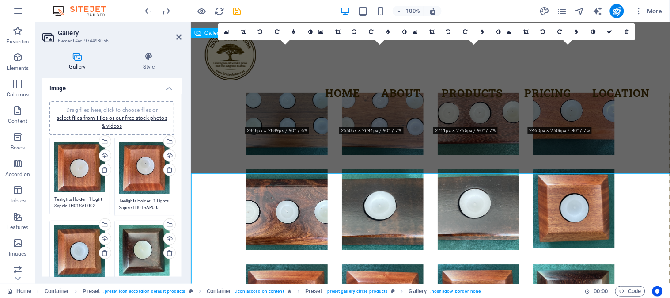
scroll to position [3031, 0]
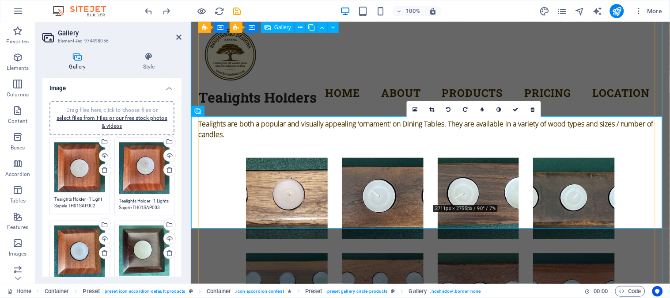
scroll to position [2932, 0]
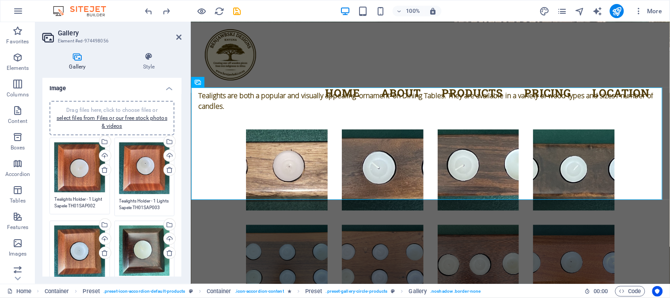
click at [66, 240] on div "Drag files here, click to choose files or select files from Files or our free s…" at bounding box center [79, 251] width 51 height 52
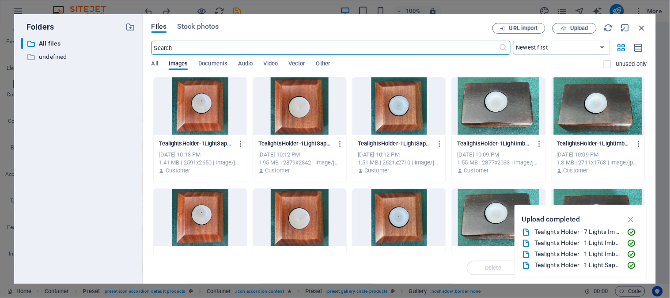
scroll to position [2972, 0]
click at [66, 240] on div "​ All files All files ​ undefined undefined" at bounding box center [78, 157] width 114 height 239
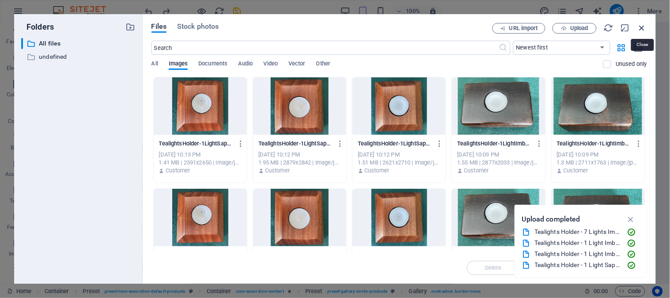
click at [643, 26] on icon "button" at bounding box center [643, 28] width 10 height 10
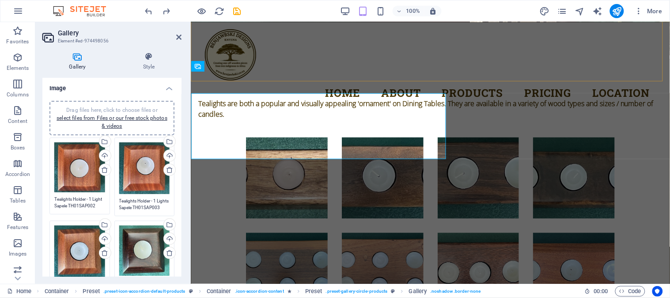
scroll to position [2985, 0]
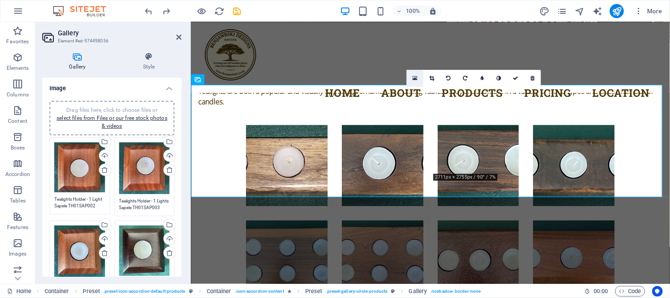
click at [415, 77] on icon at bounding box center [415, 78] width 5 height 6
click at [415, 76] on div "Home About Products Pricing Location Contact" at bounding box center [468, 67] width 541 height 76
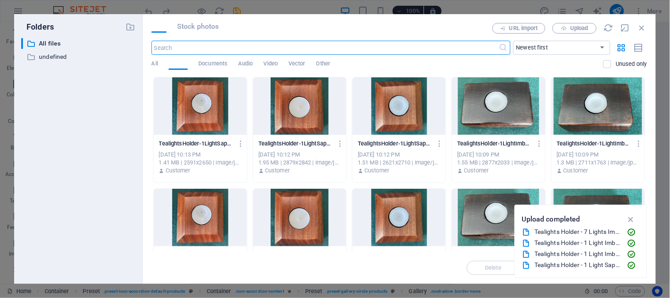
select select "px"
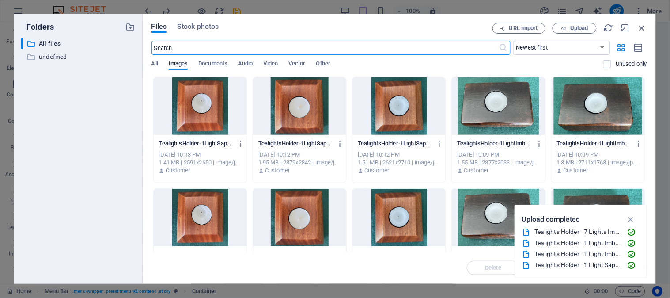
scroll to position [2975, 0]
click at [580, 28] on span "Upload" at bounding box center [579, 28] width 18 height 5
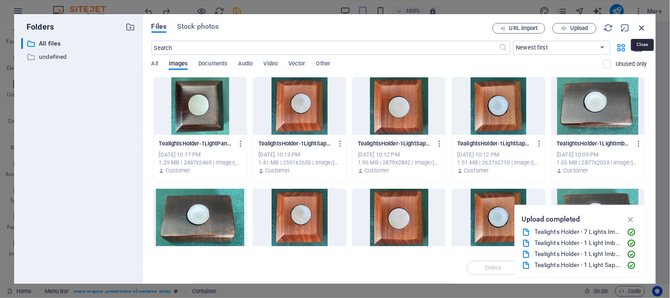
click at [643, 28] on icon "button" at bounding box center [643, 28] width 10 height 10
select select "image"
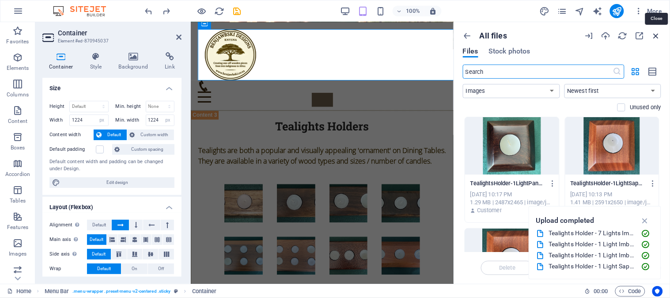
click at [658, 34] on icon "button" at bounding box center [657, 36] width 10 height 10
click at [656, 34] on icon "button" at bounding box center [657, 36] width 10 height 10
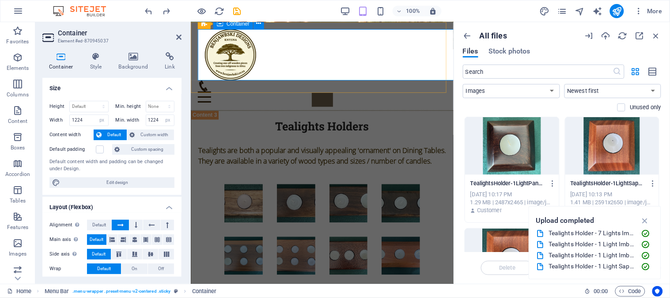
click at [323, 57] on div "Home About Products Pricing Location Contact" at bounding box center [468, 54] width 541 height 51
click at [179, 37] on icon at bounding box center [178, 37] width 5 height 7
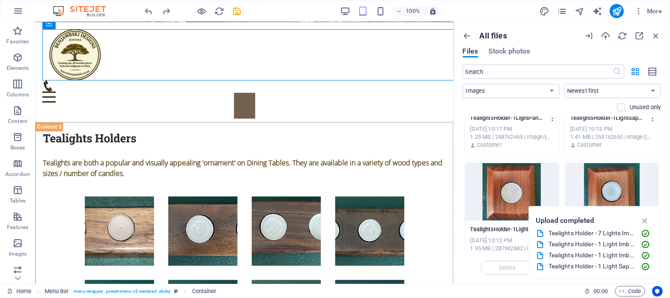
scroll to position [0, 0]
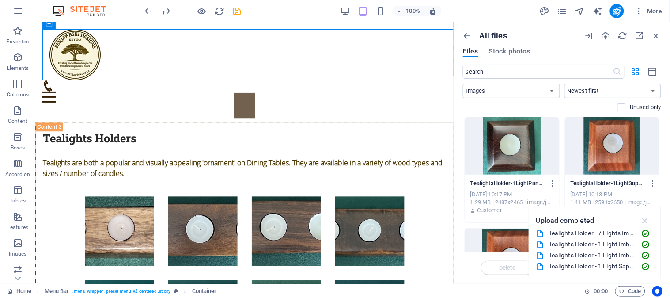
click at [646, 220] on icon "button" at bounding box center [645, 221] width 10 height 10
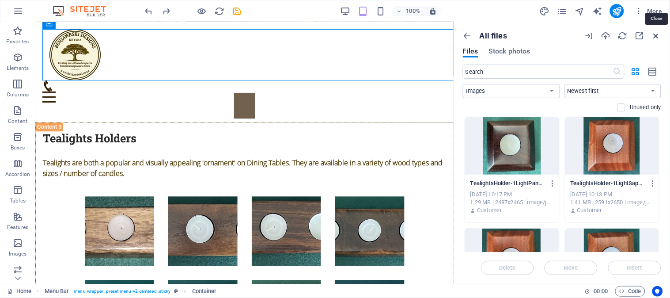
click at [656, 34] on icon "button" at bounding box center [657, 36] width 10 height 10
click at [657, 31] on icon "button" at bounding box center [657, 36] width 10 height 10
click at [373, 51] on div "Home About Products Pricing Location Contact" at bounding box center [312, 54] width 541 height 51
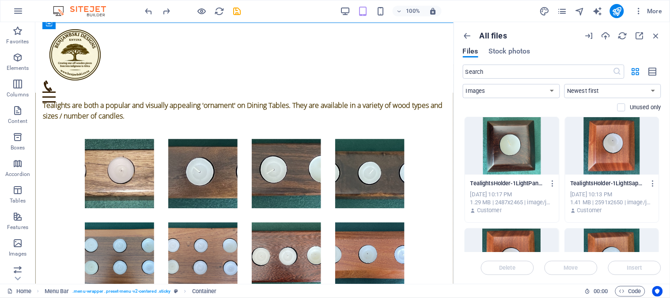
scroll to position [3312, 0]
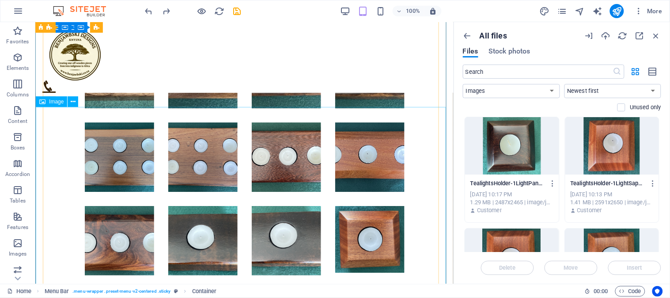
click at [74, 103] on icon at bounding box center [73, 101] width 5 height 9
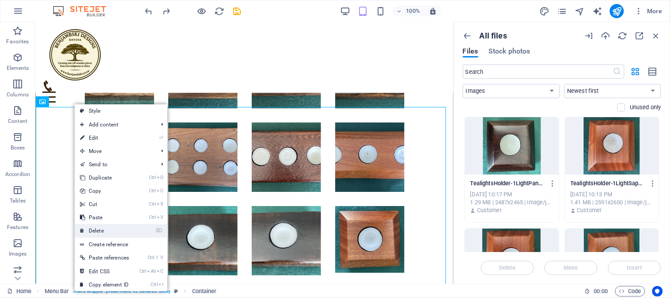
drag, startPoint x: 103, startPoint y: 230, endPoint x: 69, endPoint y: 206, distance: 41.8
click at [103, 230] on link "⌦ Delete" at bounding box center [105, 230] width 60 height 13
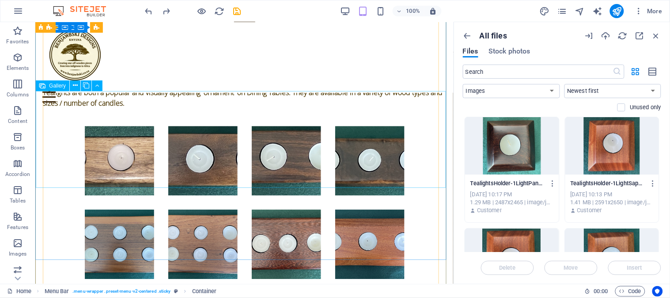
scroll to position [3209, 0]
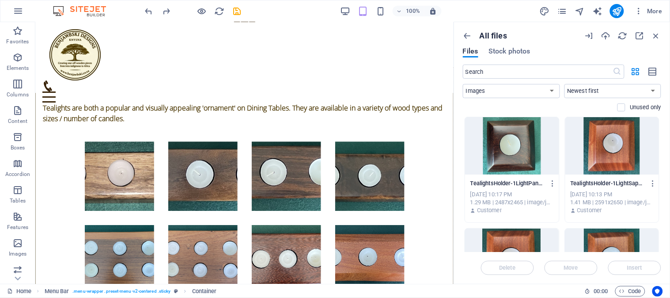
click at [488, 36] on p "All files" at bounding box center [493, 36] width 27 height 10
click at [657, 34] on icon "button" at bounding box center [657, 36] width 10 height 10
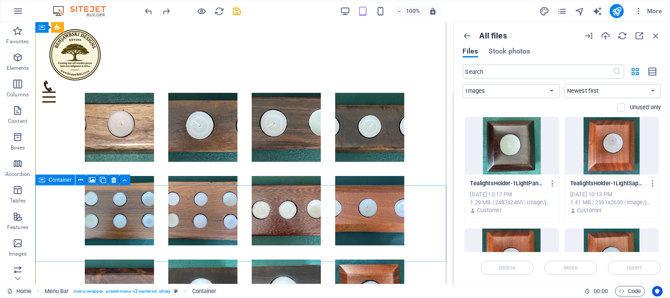
scroll to position [3307, 0]
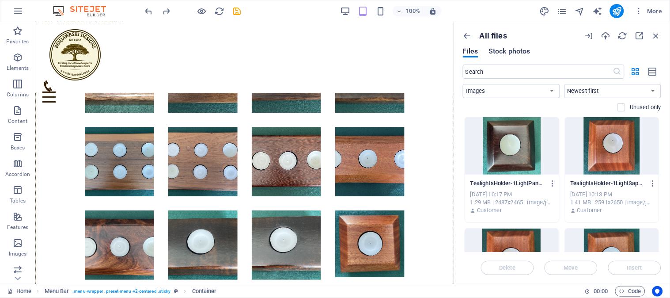
click at [515, 49] on span "Stock photos" at bounding box center [510, 51] width 42 height 11
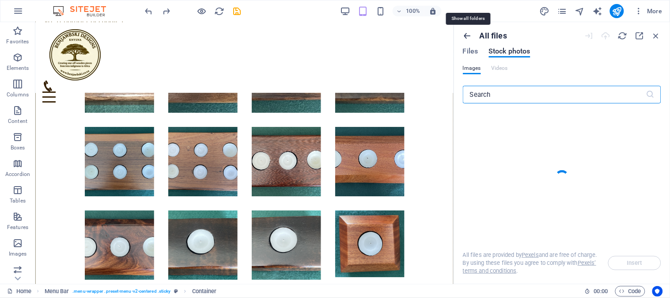
click at [469, 35] on icon "button" at bounding box center [468, 36] width 10 height 10
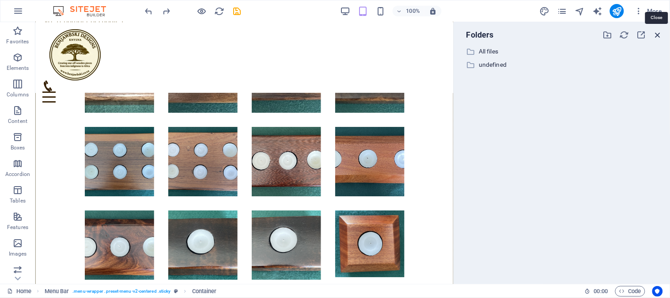
click at [658, 34] on icon "button" at bounding box center [659, 35] width 10 height 10
click at [659, 34] on icon "button" at bounding box center [659, 35] width 10 height 10
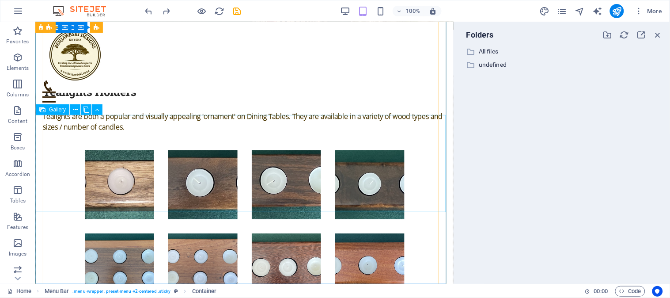
scroll to position [3209, 0]
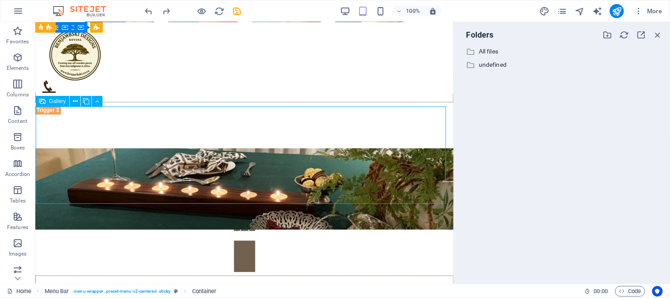
select select "4"
select select "px"
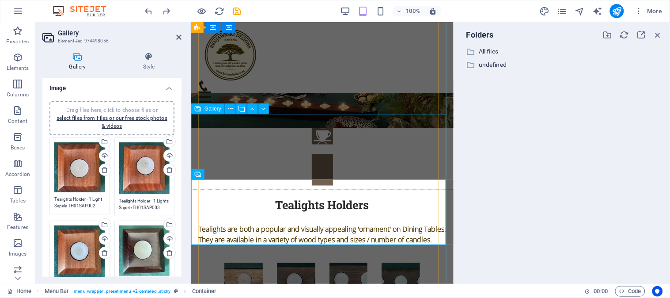
scroll to position [2902, 0]
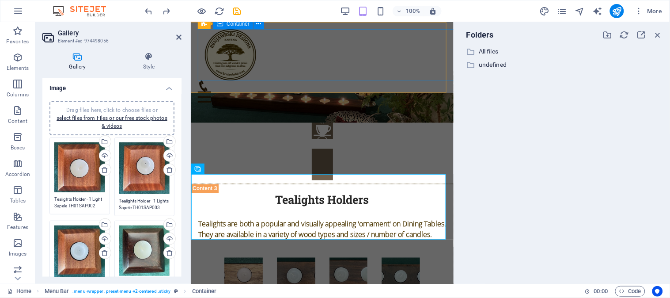
click at [329, 65] on div "Home About Products Pricing Location Contact" at bounding box center [468, 54] width 541 height 51
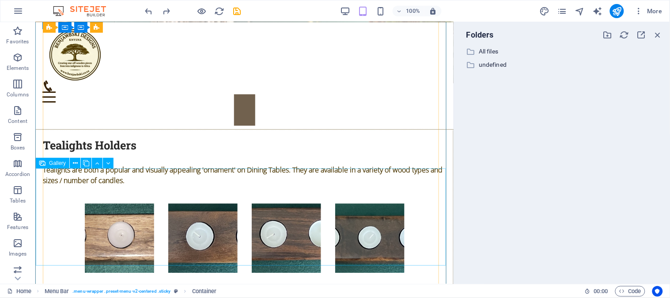
scroll to position [3196, 0]
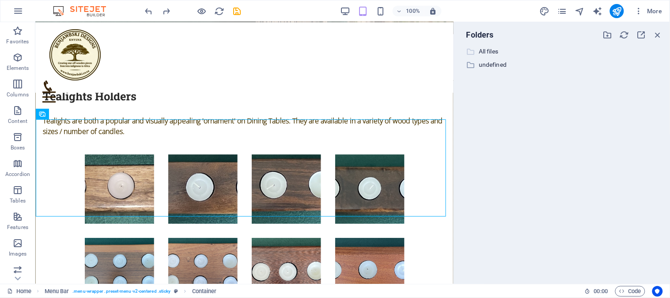
click at [486, 50] on p "All files" at bounding box center [563, 51] width 168 height 10
select select "image"
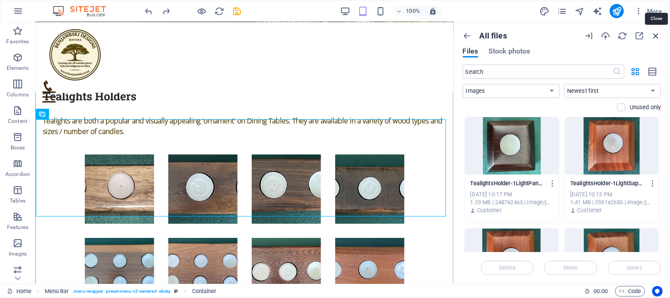
click at [655, 37] on icon "button" at bounding box center [657, 36] width 10 height 10
click at [659, 35] on icon "button" at bounding box center [657, 36] width 10 height 10
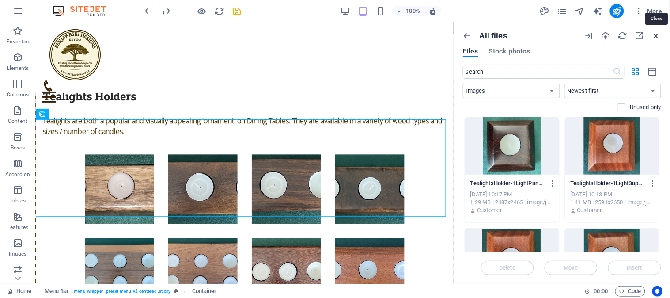
click at [659, 35] on icon "button" at bounding box center [657, 36] width 10 height 10
click at [656, 32] on icon "button" at bounding box center [657, 36] width 10 height 10
click at [239, 11] on icon "save" at bounding box center [237, 11] width 10 height 10
click at [236, 10] on icon "save" at bounding box center [237, 11] width 10 height 10
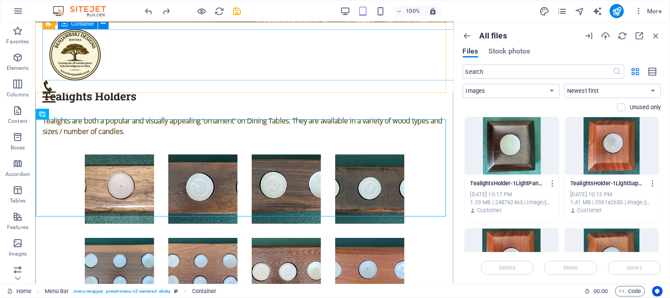
click at [259, 53] on div "Home About Products Pricing Location Contact" at bounding box center [312, 54] width 541 height 51
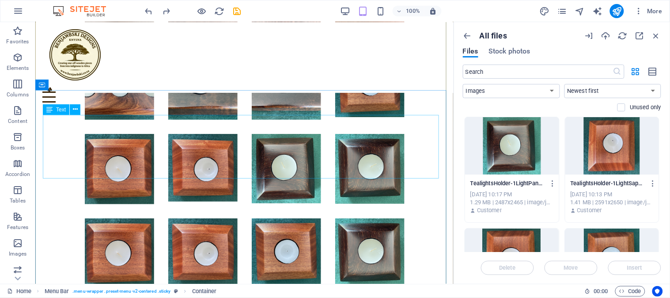
scroll to position [3468, 0]
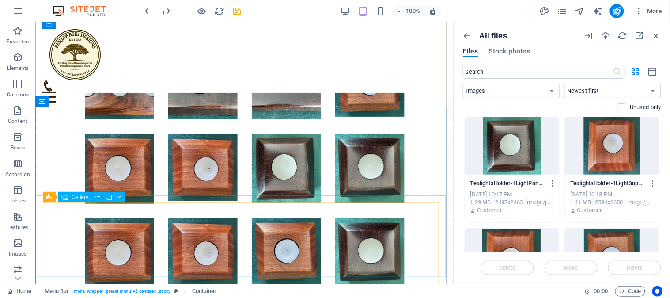
select select "4"
select select "px"
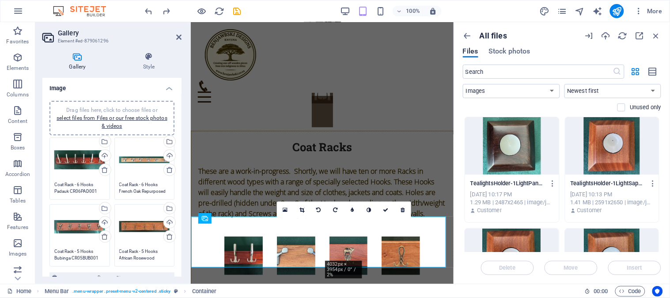
scroll to position [3164, 0]
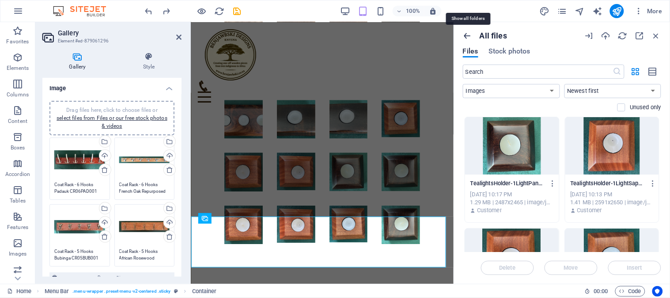
click at [467, 35] on icon "button" at bounding box center [468, 36] width 10 height 10
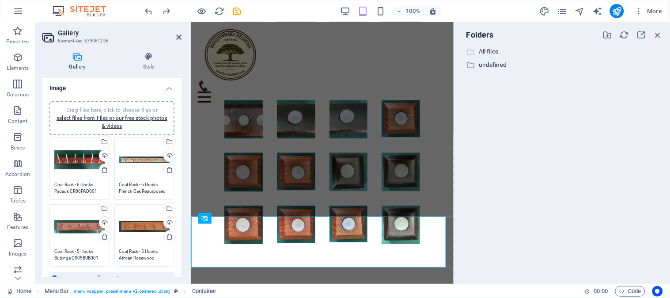
click at [473, 52] on icon at bounding box center [471, 51] width 9 height 9
select select "image"
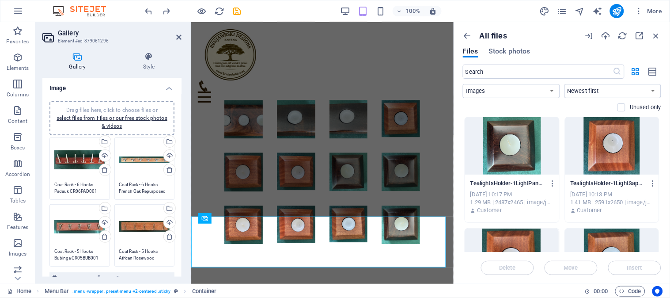
click at [473, 52] on span "Files" at bounding box center [470, 51] width 15 height 11
click at [481, 52] on div "Files Stock photos" at bounding box center [497, 53] width 68 height 10
click at [495, 50] on span "Stock photos" at bounding box center [510, 51] width 42 height 11
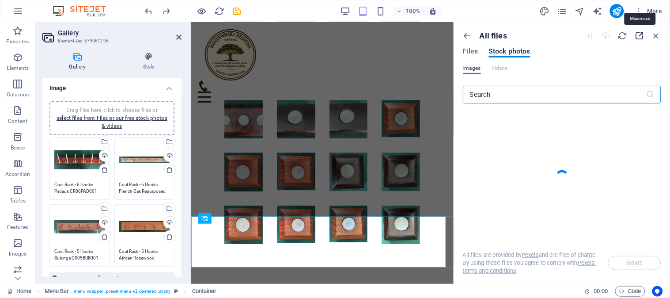
click at [639, 35] on icon "button" at bounding box center [640, 36] width 10 height 10
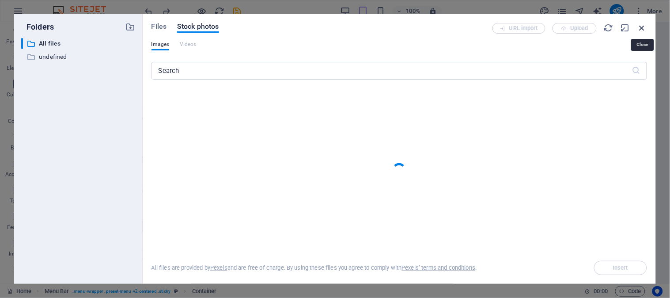
click at [644, 28] on icon "button" at bounding box center [643, 28] width 10 height 10
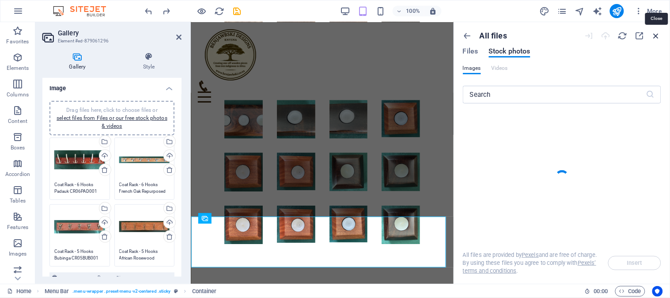
click at [656, 34] on icon "button" at bounding box center [657, 36] width 10 height 10
click at [239, 9] on icon "save" at bounding box center [237, 11] width 10 height 10
click at [238, 11] on icon "save" at bounding box center [237, 11] width 10 height 10
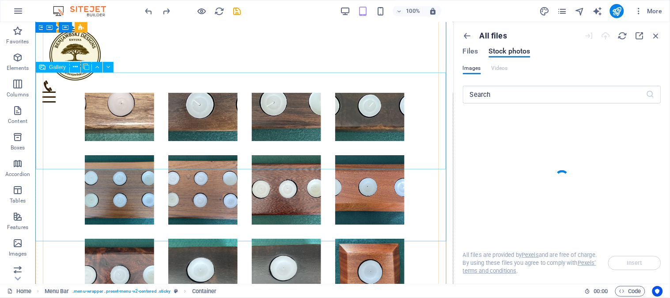
scroll to position [3232, 0]
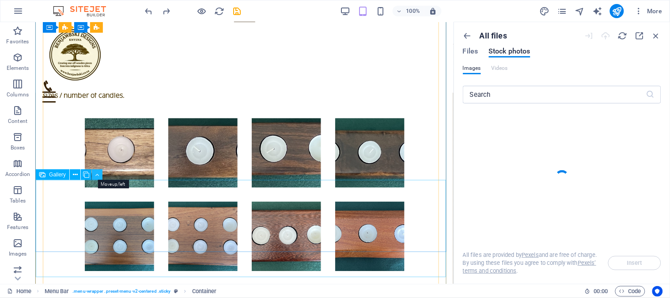
click at [97, 174] on icon at bounding box center [97, 174] width 4 height 9
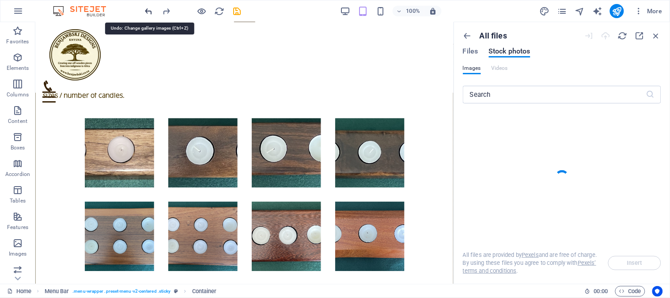
click at [149, 11] on icon "undo" at bounding box center [149, 11] width 10 height 10
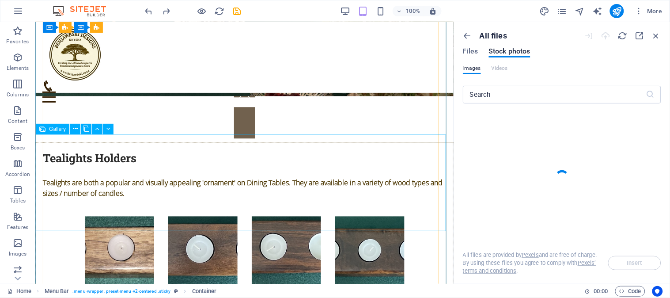
scroll to position [3183, 0]
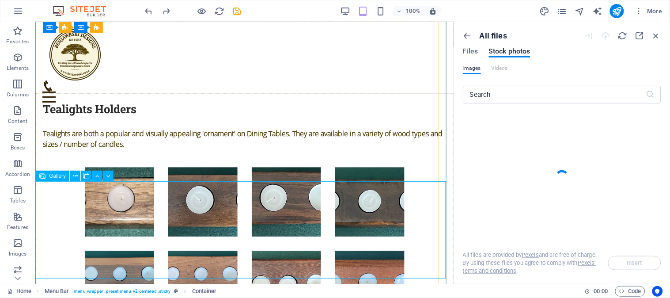
scroll to position [3134, 0]
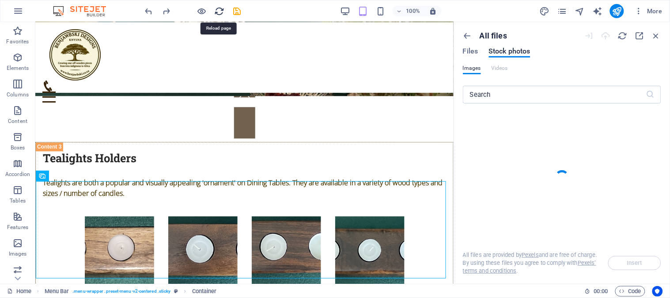
click at [220, 11] on icon "reload" at bounding box center [220, 11] width 10 height 10
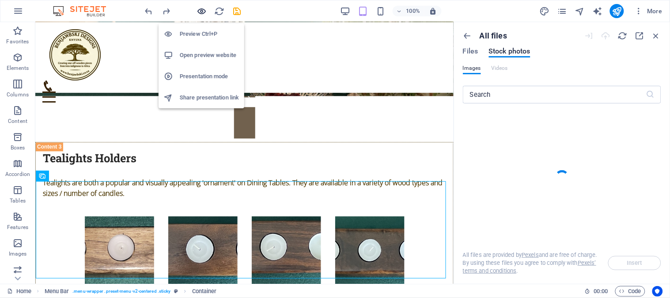
click at [199, 11] on icon "button" at bounding box center [202, 11] width 10 height 10
click at [201, 53] on h6 "Open preview website" at bounding box center [209, 55] width 59 height 11
click at [201, 54] on h6 "Open preview website" at bounding box center [209, 55] width 59 height 11
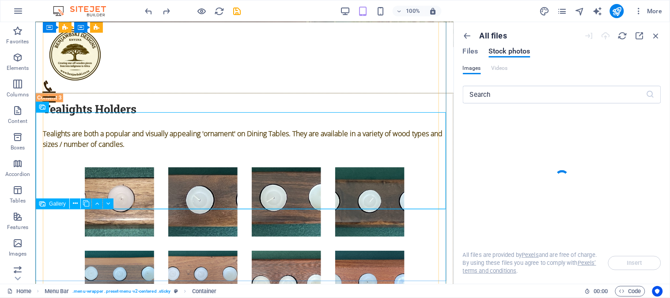
scroll to position [3232, 0]
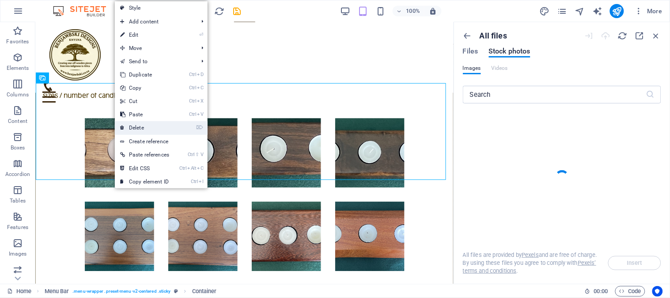
click at [139, 126] on link "⌦ Delete" at bounding box center [145, 127] width 60 height 13
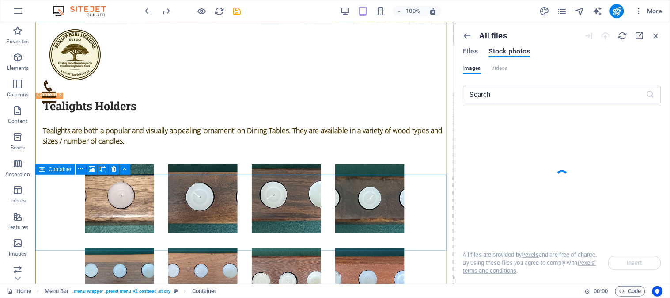
scroll to position [3236, 0]
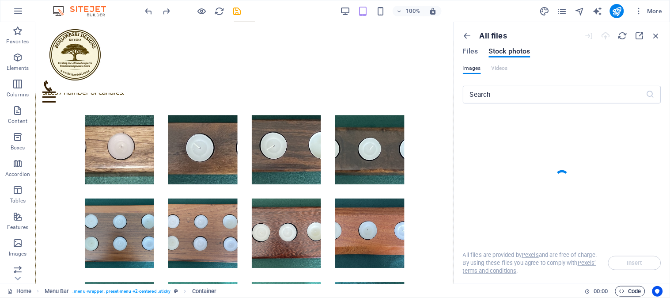
click at [636, 289] on span "Code" at bounding box center [631, 291] width 22 height 11
click at [623, 290] on icon "button" at bounding box center [623, 291] width 6 height 6
click at [657, 33] on icon "button" at bounding box center [657, 36] width 10 height 10
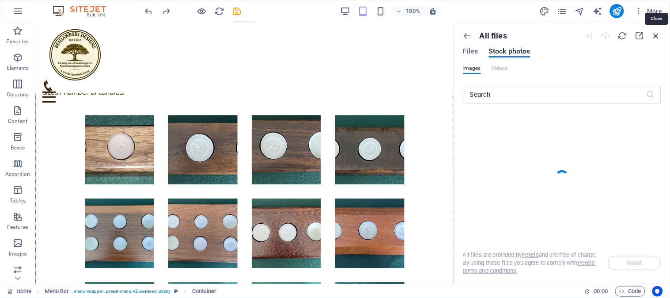
click at [657, 33] on icon "button" at bounding box center [657, 36] width 10 height 10
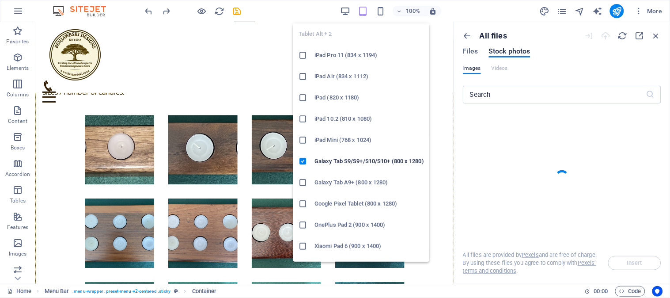
click at [367, 12] on icon "button" at bounding box center [363, 11] width 10 height 10
click at [365, 12] on icon "button" at bounding box center [363, 11] width 10 height 10
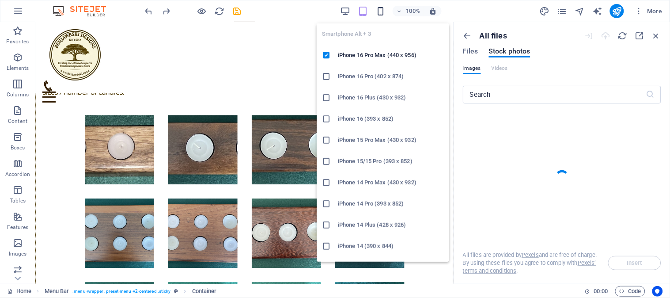
click at [381, 10] on icon "button" at bounding box center [381, 11] width 10 height 10
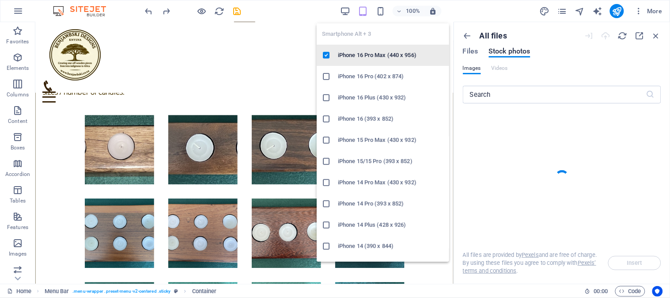
click at [377, 51] on h6 "iPhone 16 Pro Max (440 x 956)" at bounding box center [391, 55] width 106 height 11
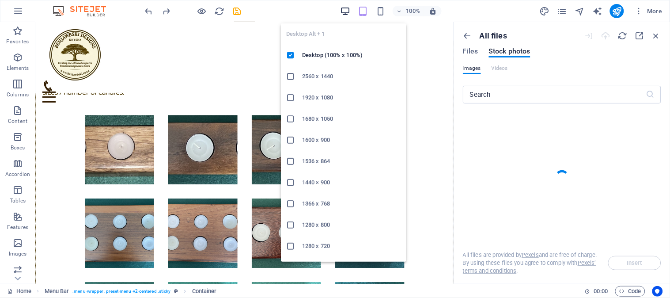
click at [347, 10] on icon "button" at bounding box center [345, 11] width 10 height 10
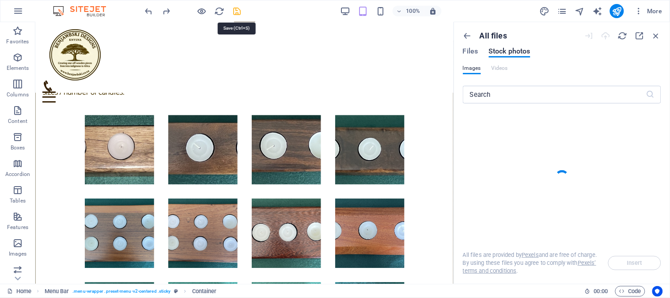
click at [236, 9] on icon "save" at bounding box center [237, 11] width 10 height 10
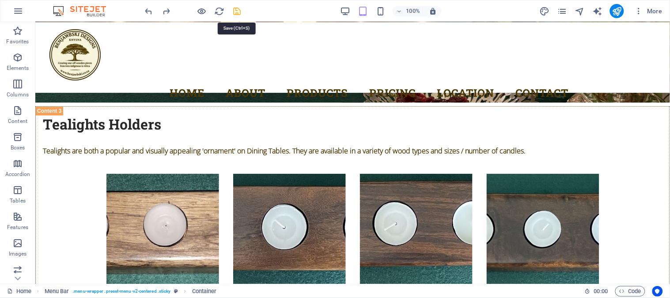
checkbox input "false"
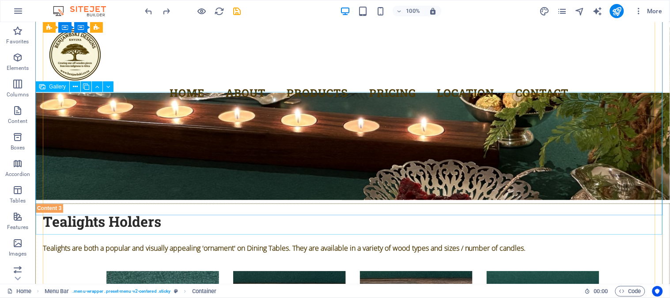
scroll to position [3099, 0]
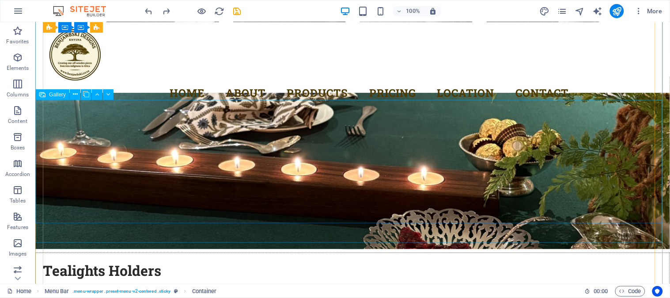
click at [85, 94] on icon at bounding box center [86, 94] width 6 height 9
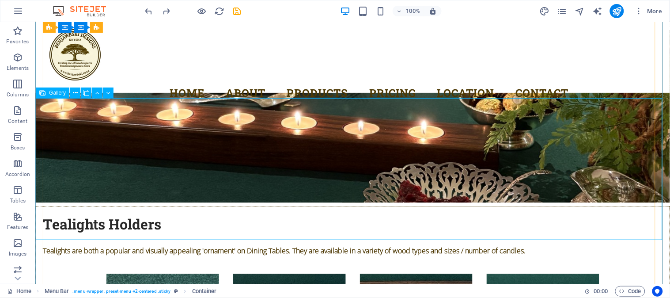
scroll to position [3096, 0]
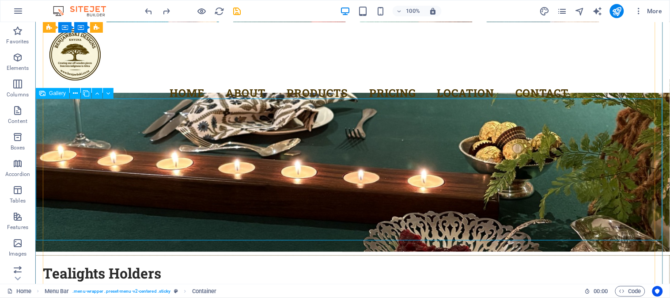
select select "4"
select select "px"
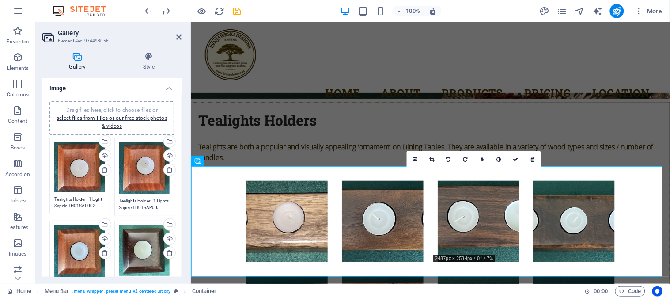
scroll to position [2897, 0]
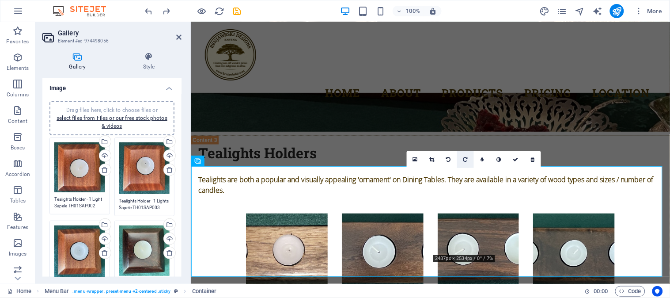
click at [464, 160] on icon at bounding box center [466, 159] width 4 height 5
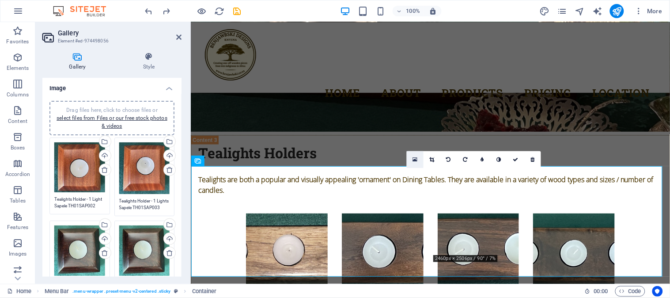
click at [414, 160] on icon at bounding box center [415, 159] width 5 height 6
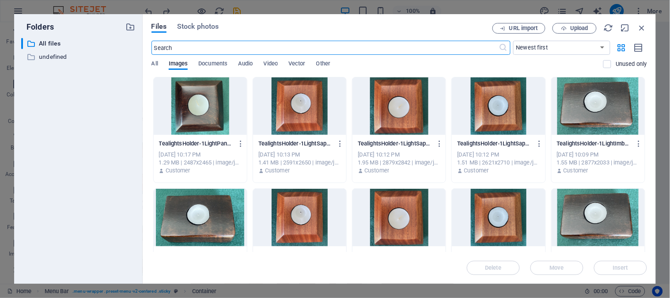
scroll to position [2888, 0]
click at [581, 30] on span "Upload" at bounding box center [579, 28] width 18 height 5
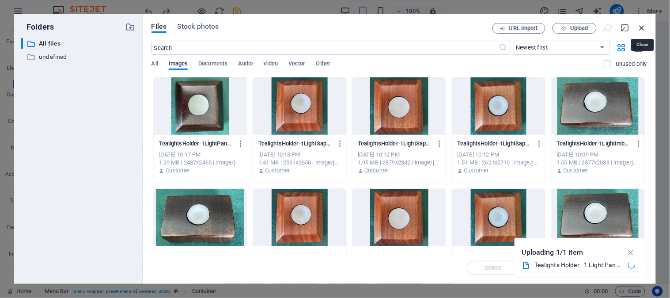
click at [644, 27] on icon "button" at bounding box center [643, 28] width 10 height 10
select select "image"
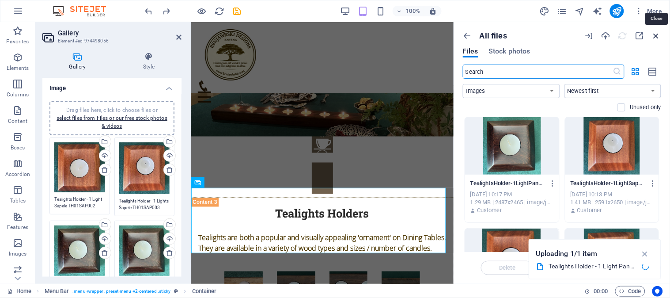
click at [655, 34] on icon "button" at bounding box center [657, 36] width 10 height 10
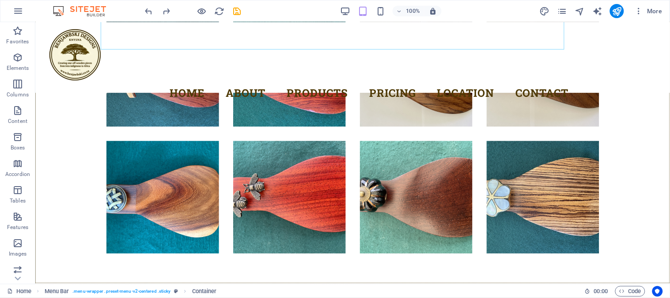
checkbox input "false"
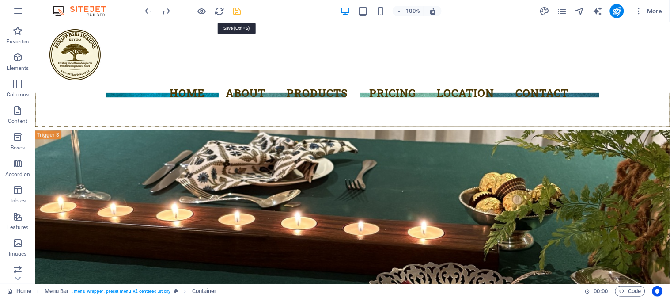
click at [236, 9] on icon "save" at bounding box center [237, 11] width 10 height 10
